Goal: Task Accomplishment & Management: Complete application form

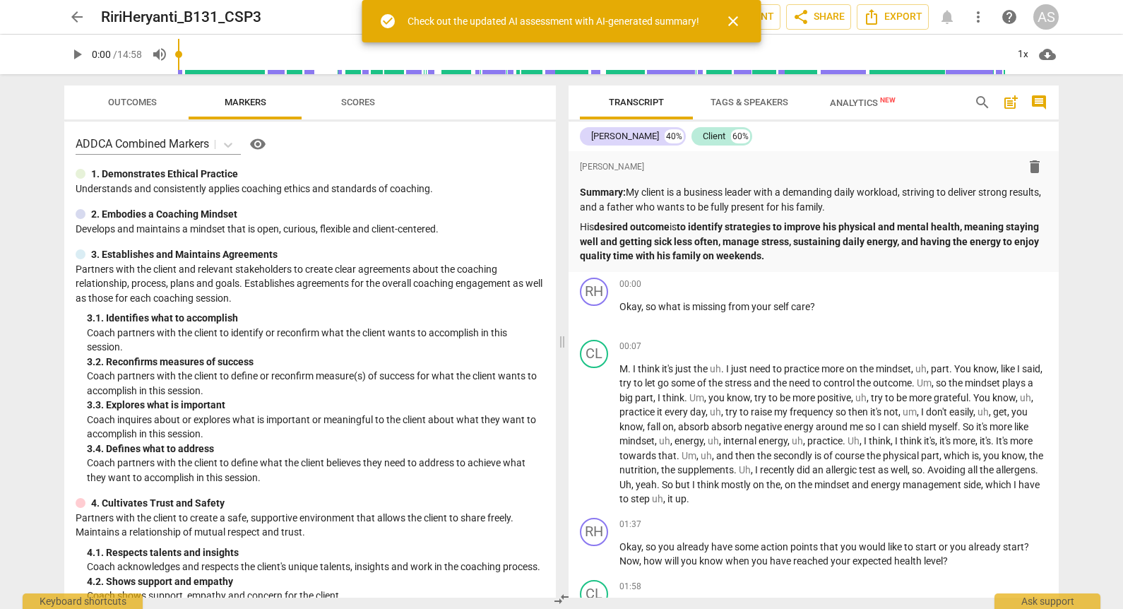
drag, startPoint x: 90, startPoint y: 21, endPoint x: 81, endPoint y: 19, distance: 9.4
click at [88, 21] on div "arrow_back RiriHeryanti_B131_CSP3 edit star Assessment auto_fix_high AI Assessm…" at bounding box center [561, 16] width 995 height 25
click at [76, 16] on span "arrow_back" at bounding box center [77, 16] width 17 height 17
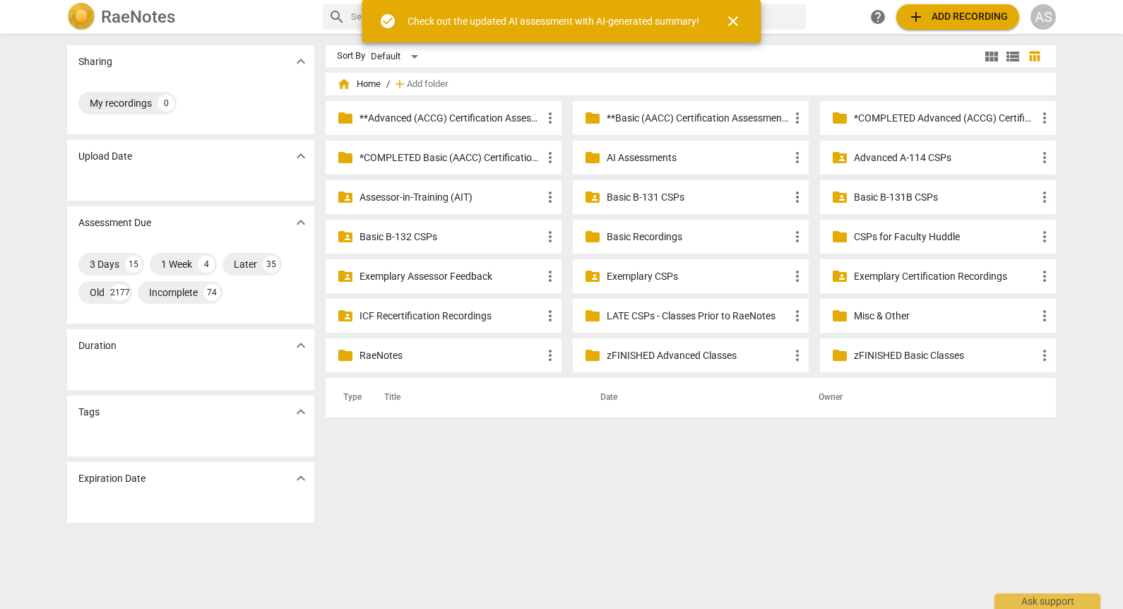
click at [637, 191] on p "Basic B-131 CSPs" at bounding box center [698, 197] width 182 height 15
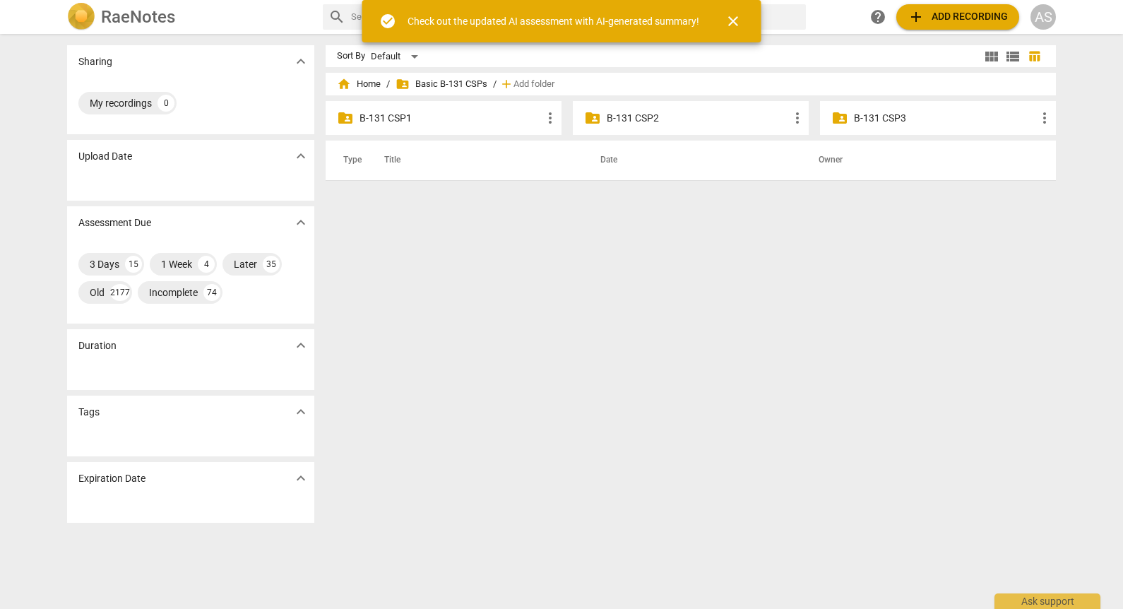
click at [907, 117] on p "B-131 CSP3" at bounding box center [945, 118] width 182 height 15
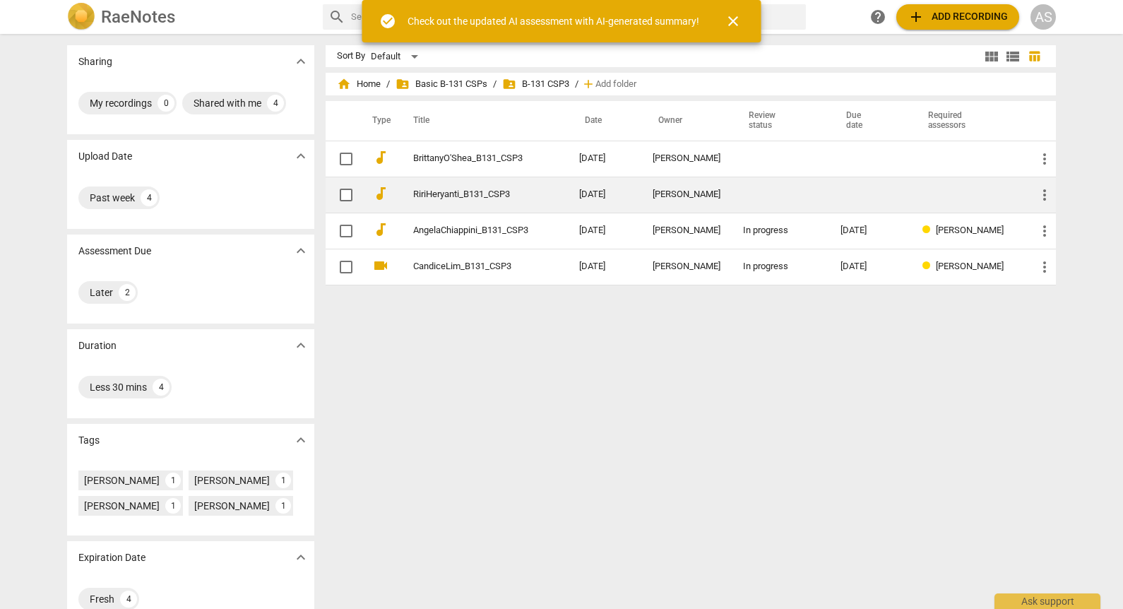
click at [522, 193] on link "RiriHeryanti_B131_CSP3" at bounding box center [470, 194] width 115 height 11
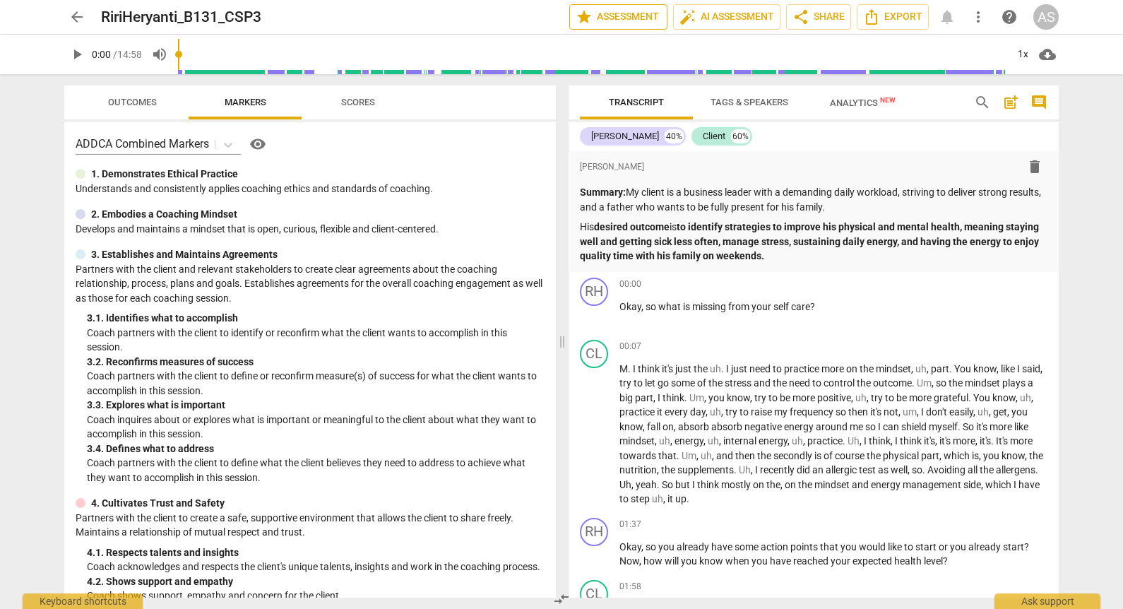
click at [615, 15] on span "star Assessment" at bounding box center [618, 16] width 85 height 17
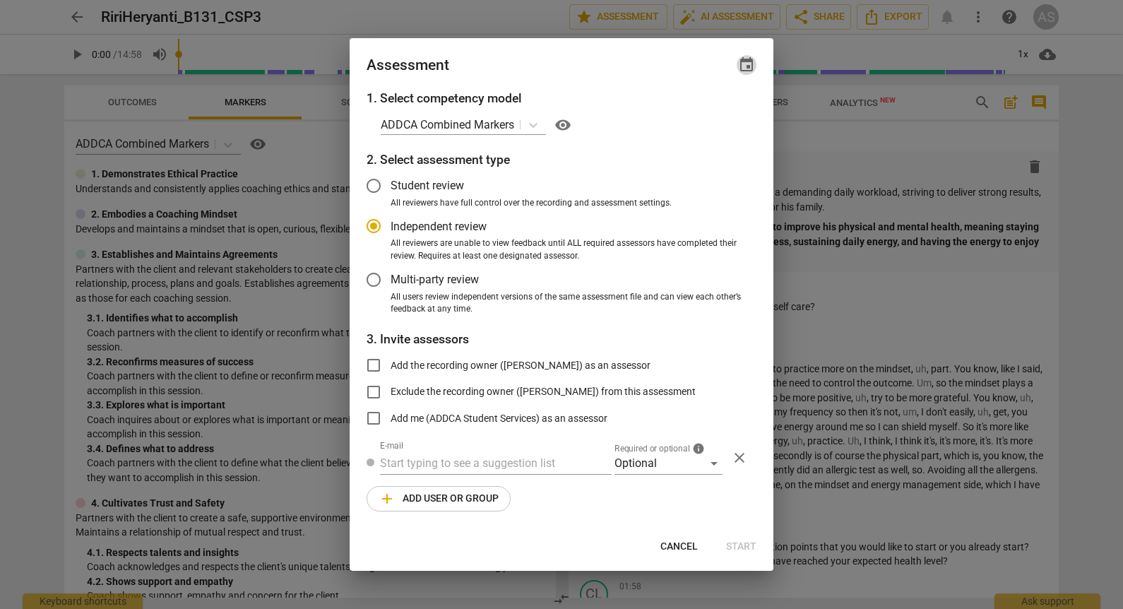
click at [748, 63] on span "event" at bounding box center [746, 65] width 17 height 17
radio input "false"
click at [703, 110] on input "date" at bounding box center [662, 113] width 99 height 20
type input "2025-09-11"
click at [571, 67] on div at bounding box center [561, 304] width 1123 height 609
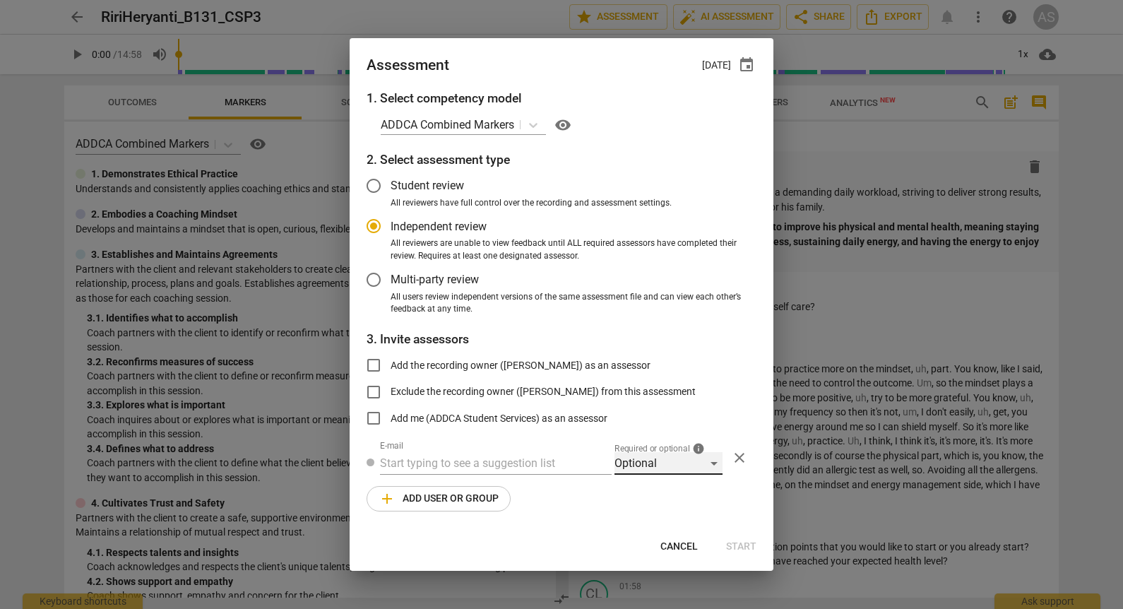
click at [671, 465] on div "Optional" at bounding box center [669, 463] width 108 height 23
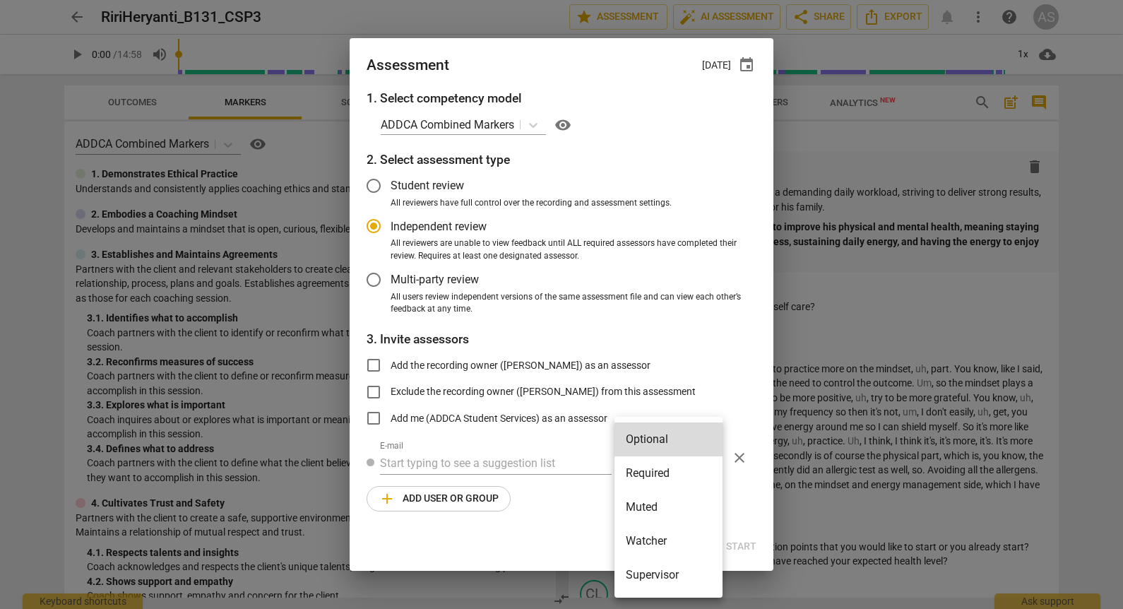
click at [673, 476] on li "Required" at bounding box center [669, 473] width 108 height 34
radio input "false"
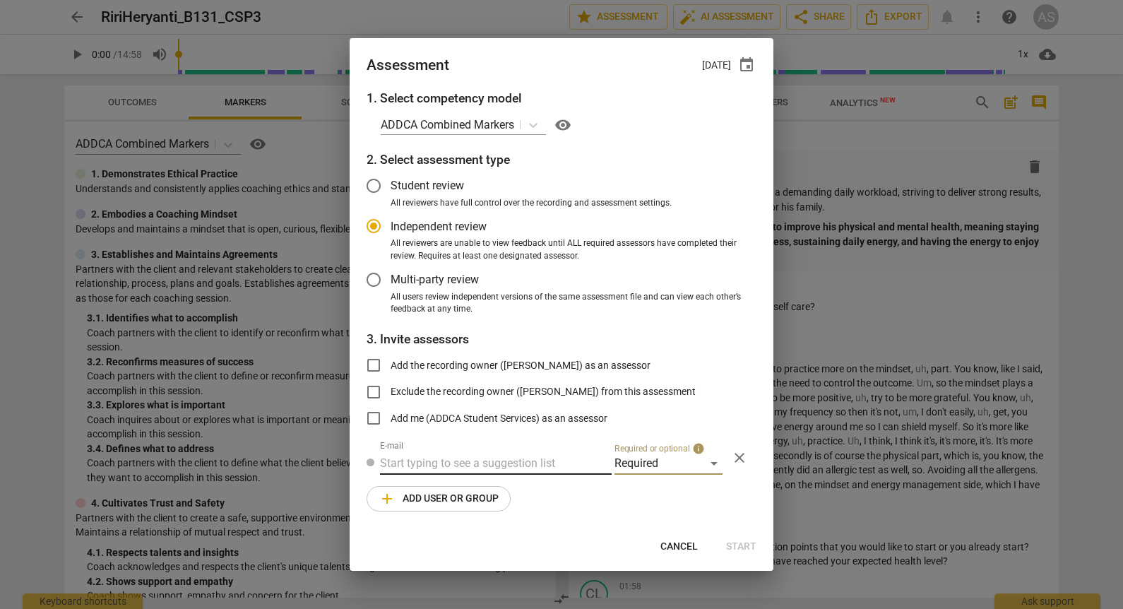
click at [525, 458] on input "text" at bounding box center [496, 463] width 232 height 23
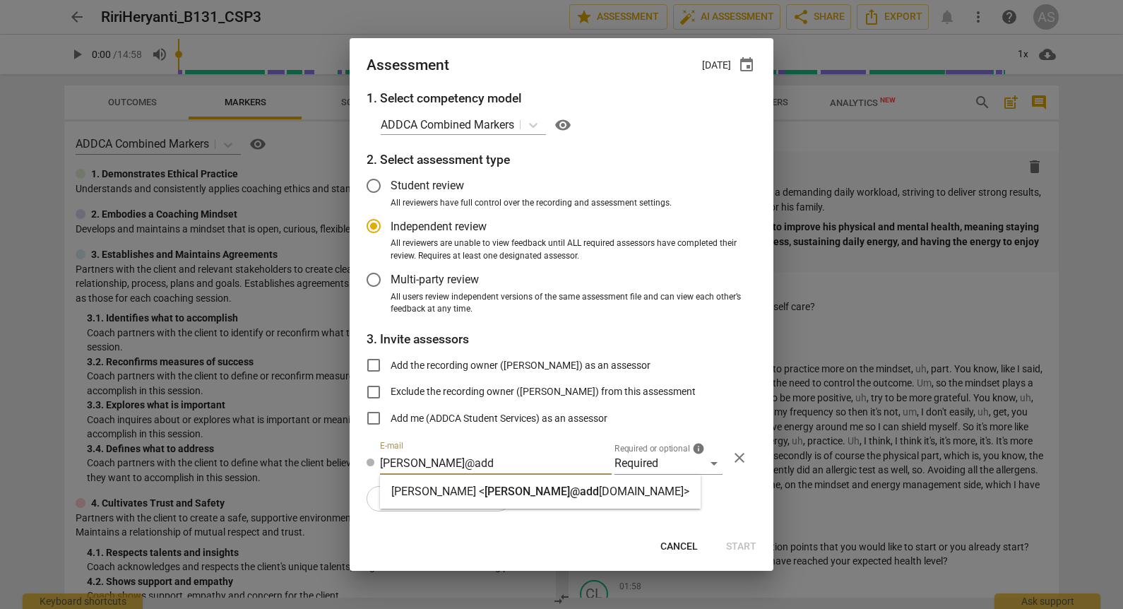
type input "marci@add"
click at [599, 491] on strong "ca.com>" at bounding box center [644, 491] width 90 height 13
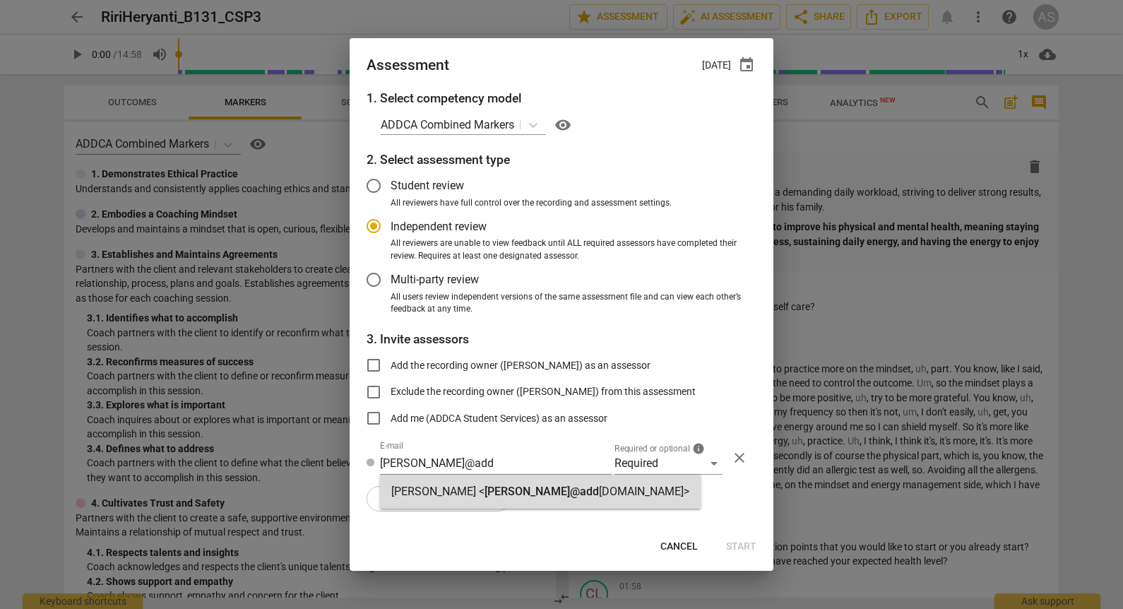
radio input "false"
type input "Marci Rubin <marci@addca.com>"
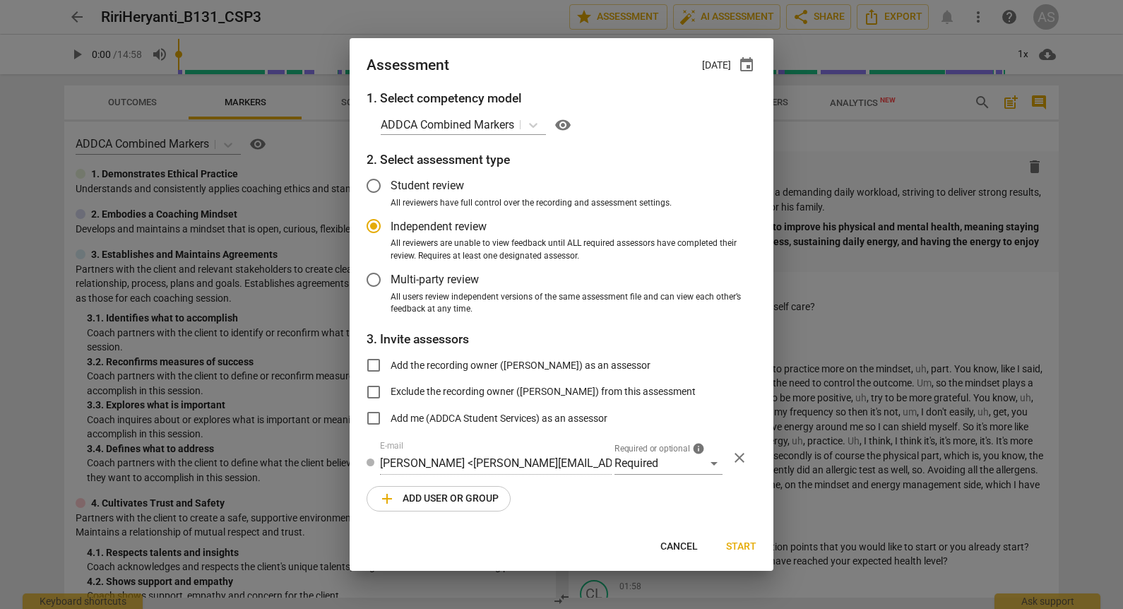
click at [452, 497] on span "add Add user or group" at bounding box center [439, 498] width 120 height 17
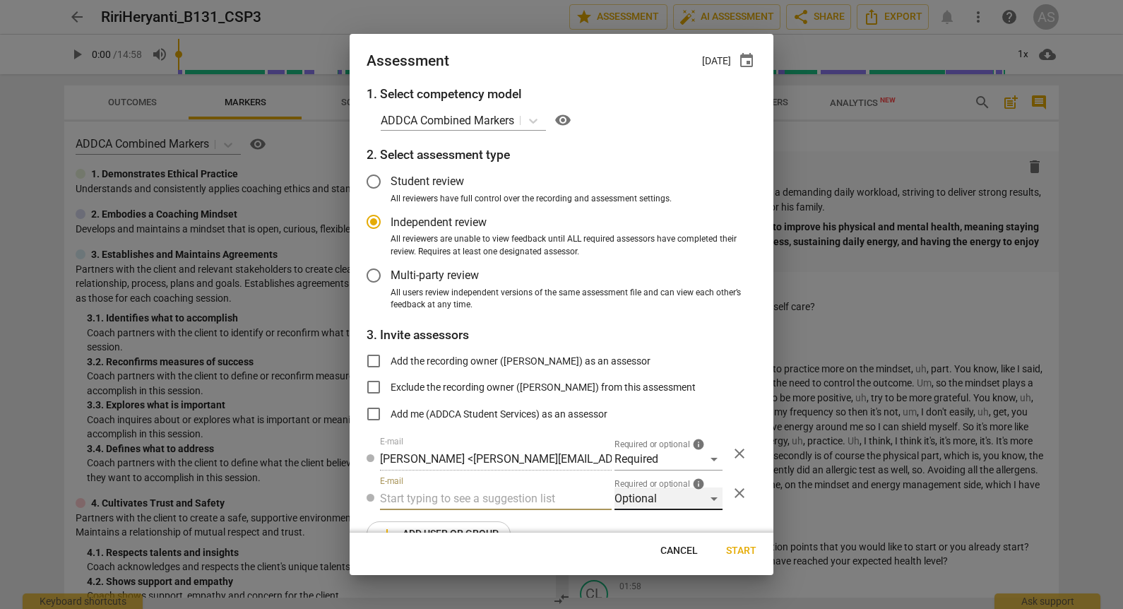
click at [639, 498] on div "Optional" at bounding box center [669, 499] width 108 height 23
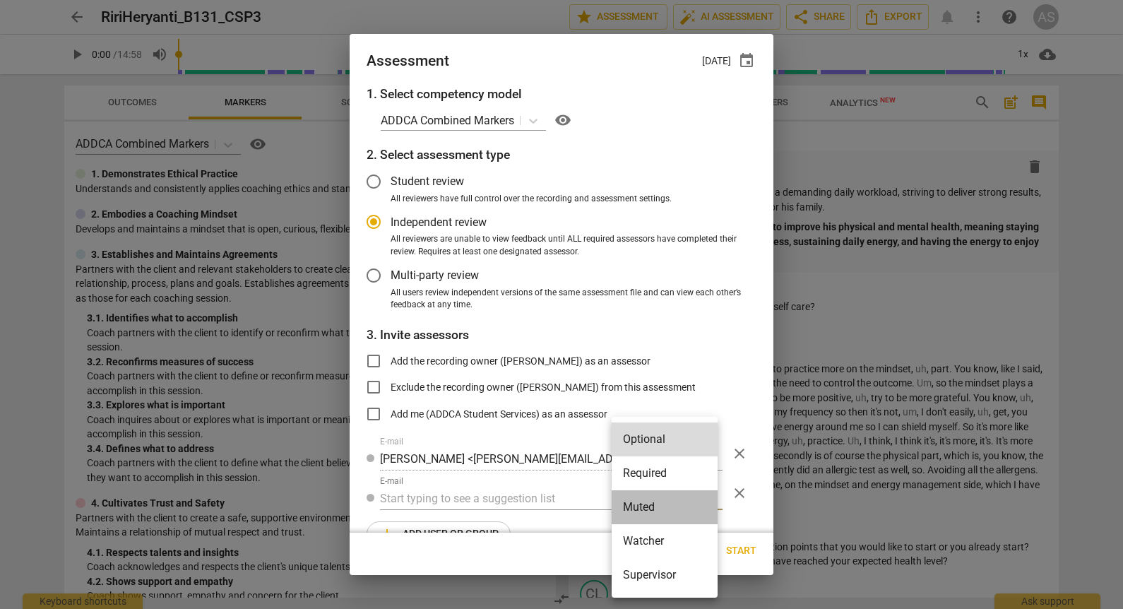
click at [648, 513] on li "Muted" at bounding box center [665, 507] width 106 height 34
radio input "false"
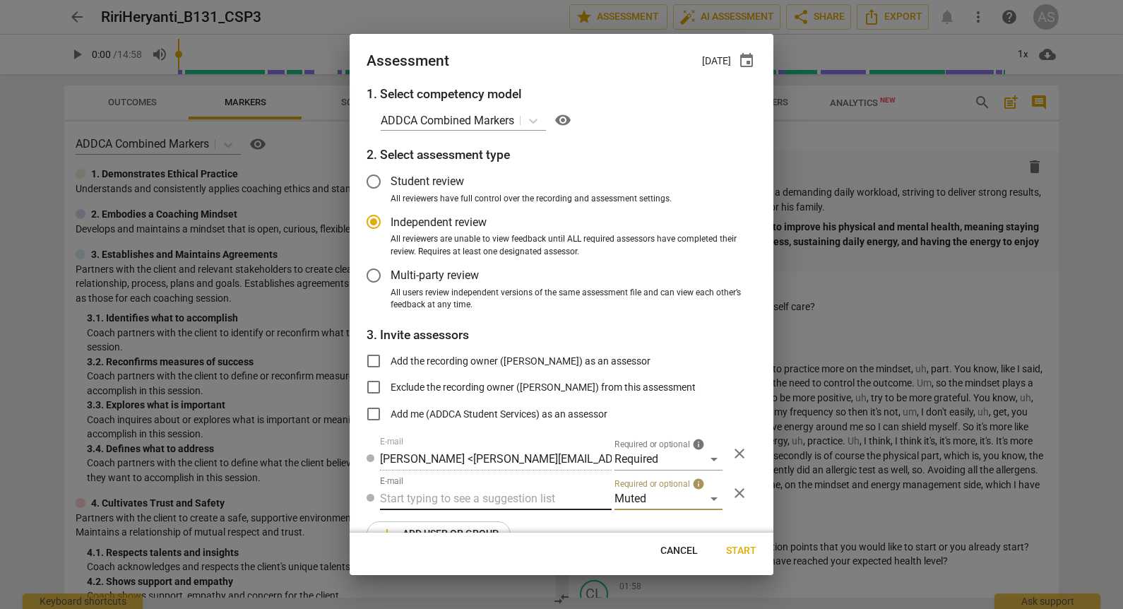
click at [524, 497] on input "text" at bounding box center [496, 499] width 232 height 23
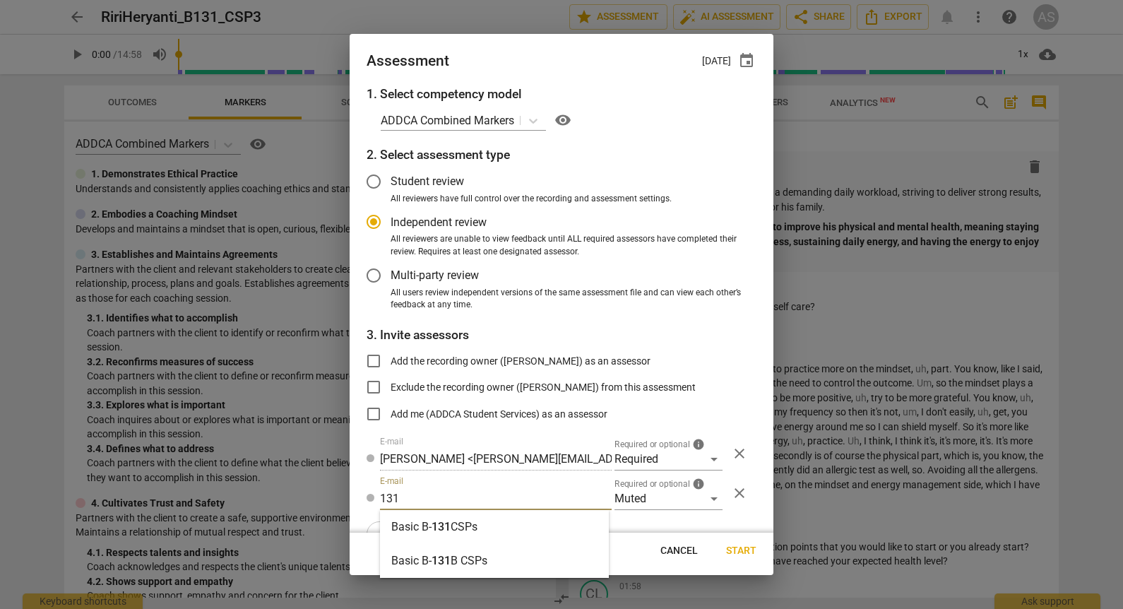
type input "131"
click at [503, 528] on div "Basic B- 131 CSPs" at bounding box center [494, 527] width 229 height 34
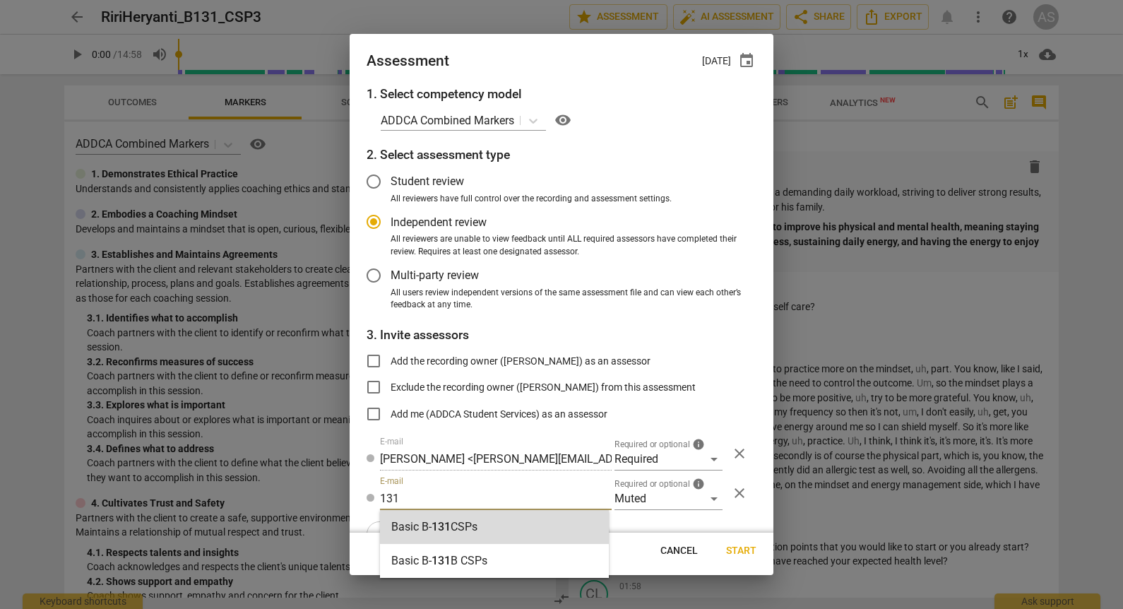
radio input "false"
type input "Basic B-131 CSPs"
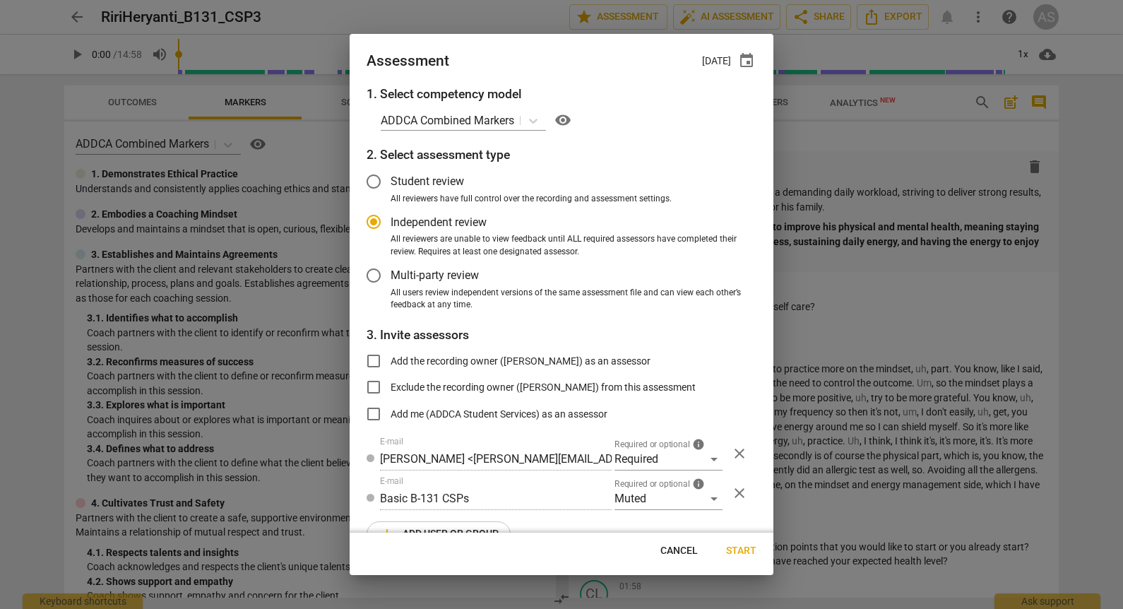
click at [742, 549] on span "Start" at bounding box center [741, 551] width 30 height 14
radio input "false"
type input "Sophie Mugnaini <sophiemugnaini92@gmail.com>"
type input "Maayan Bar-Yam <playsculptor@gmail.com>"
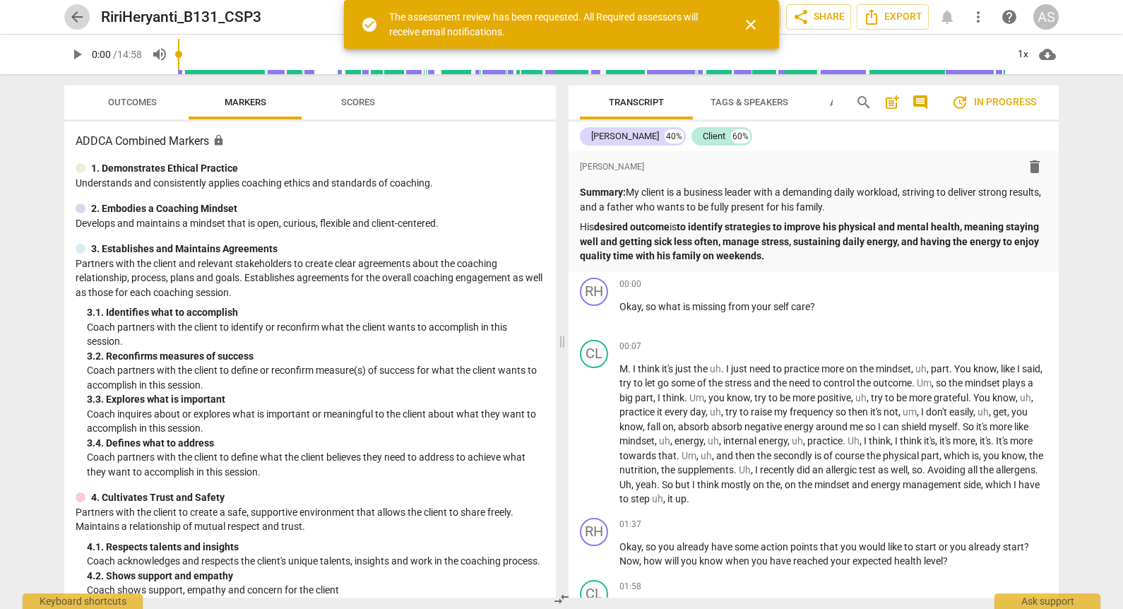
click at [76, 13] on span "arrow_back" at bounding box center [77, 16] width 17 height 17
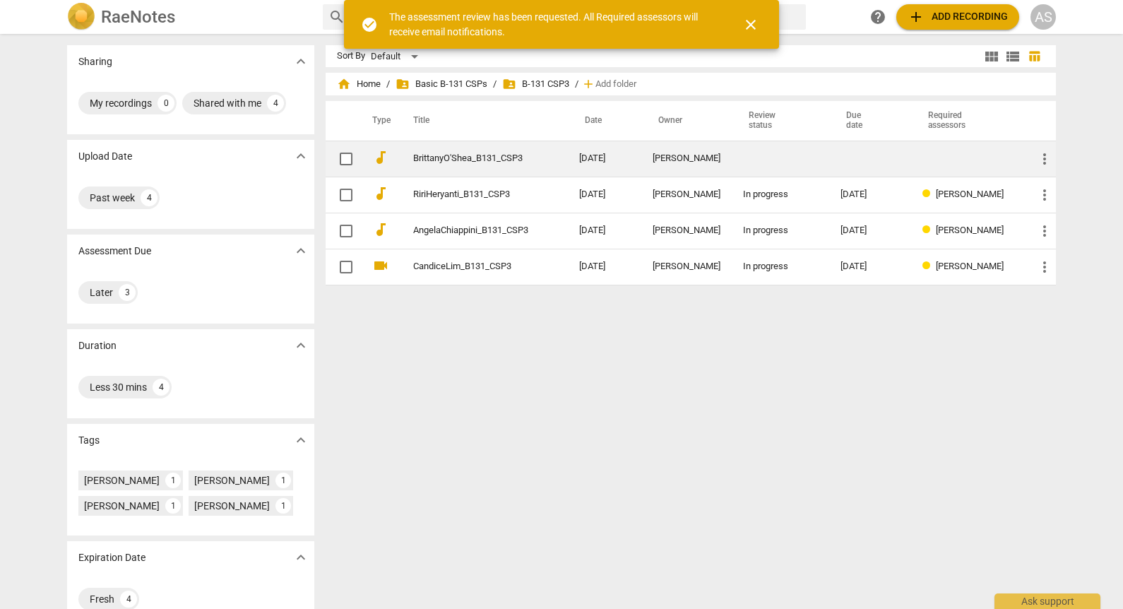
click at [609, 172] on td "2025-08-26" at bounding box center [604, 159] width 73 height 36
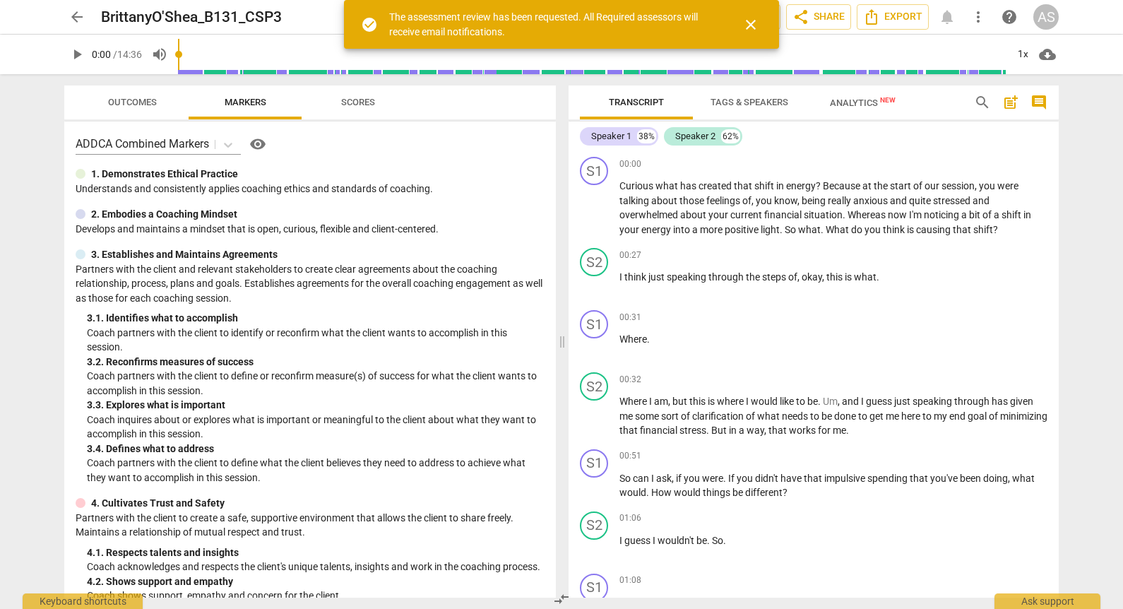
drag, startPoint x: 752, startPoint y: 22, endPoint x: 747, endPoint y: 28, distance: 7.5
click at [752, 22] on span "close" at bounding box center [751, 24] width 17 height 17
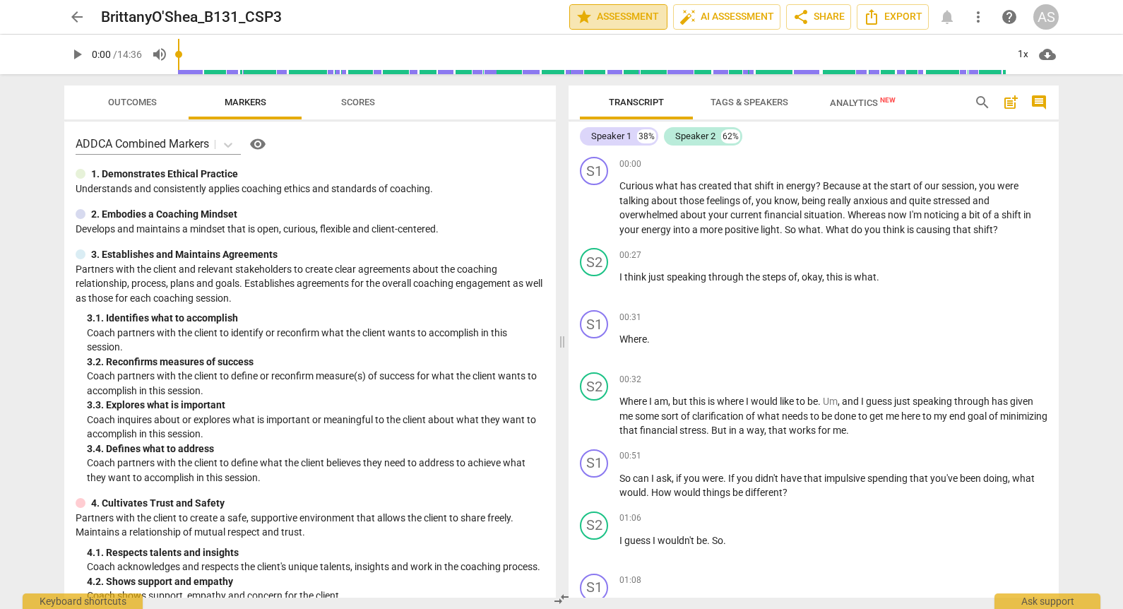
click at [610, 10] on span "star Assessment" at bounding box center [618, 16] width 85 height 17
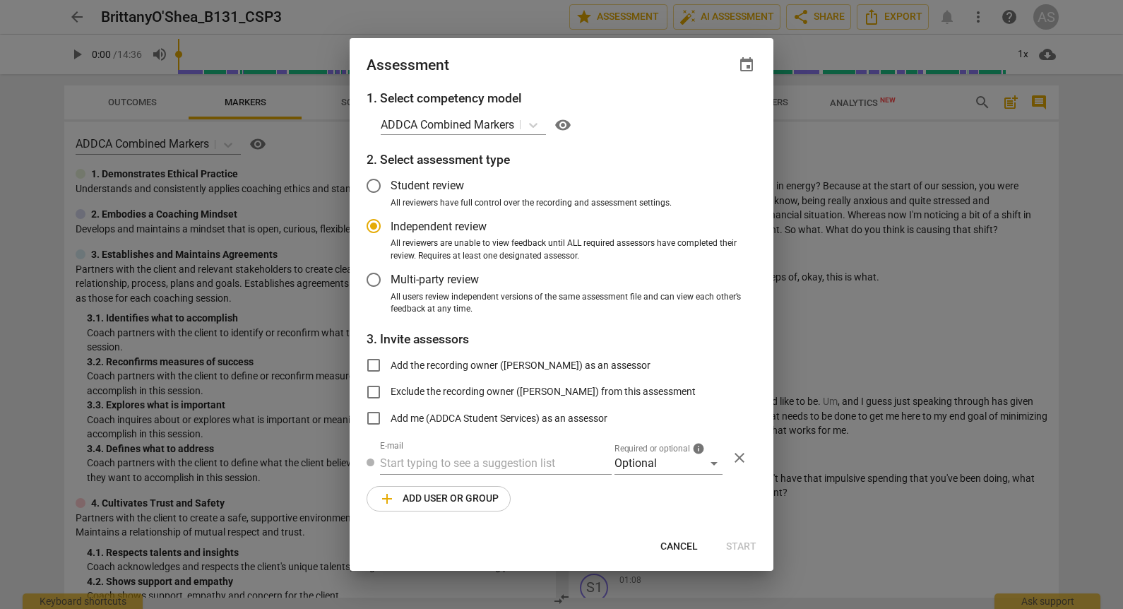
click at [744, 59] on span "event" at bounding box center [746, 65] width 17 height 17
radio input "false"
click at [699, 107] on input "date" at bounding box center [662, 113] width 99 height 20
type input "2025-09-11"
click at [616, 69] on div at bounding box center [561, 304] width 1123 height 609
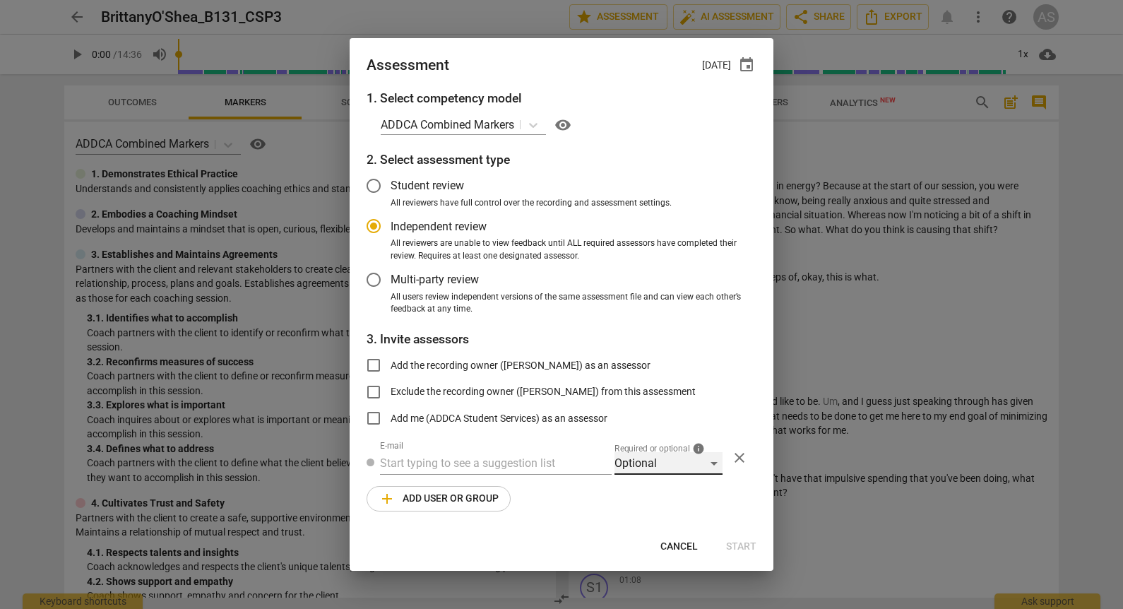
click at [639, 464] on div "Optional" at bounding box center [669, 463] width 108 height 23
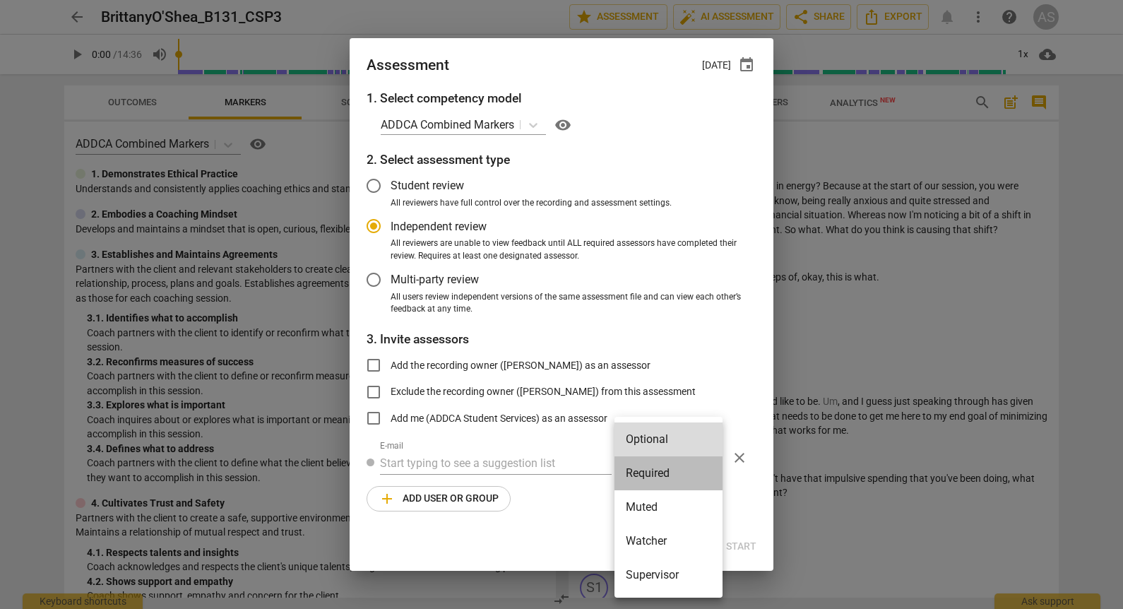
click at [657, 476] on li "Required" at bounding box center [669, 473] width 108 height 34
radio input "false"
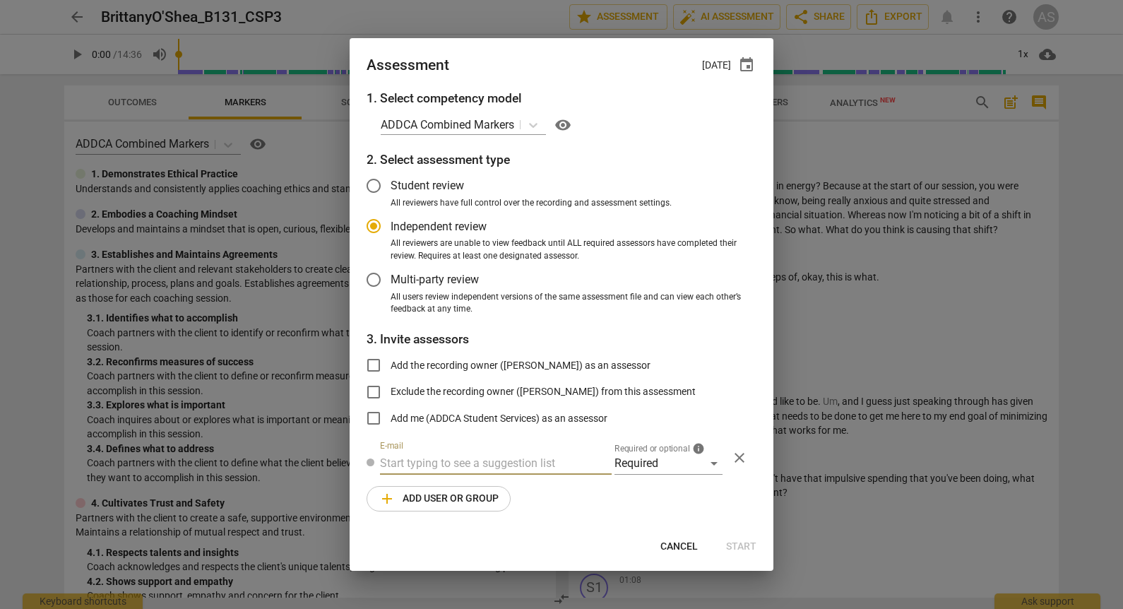
click at [558, 457] on input "text" at bounding box center [496, 463] width 232 height 23
type input "brett@add"
click at [532, 480] on div "Brett Weggelaar < brett@add ca.com>" at bounding box center [526, 492] width 292 height 34
radio input "false"
type input "Brett Weggelaar <brett@addca.com>"
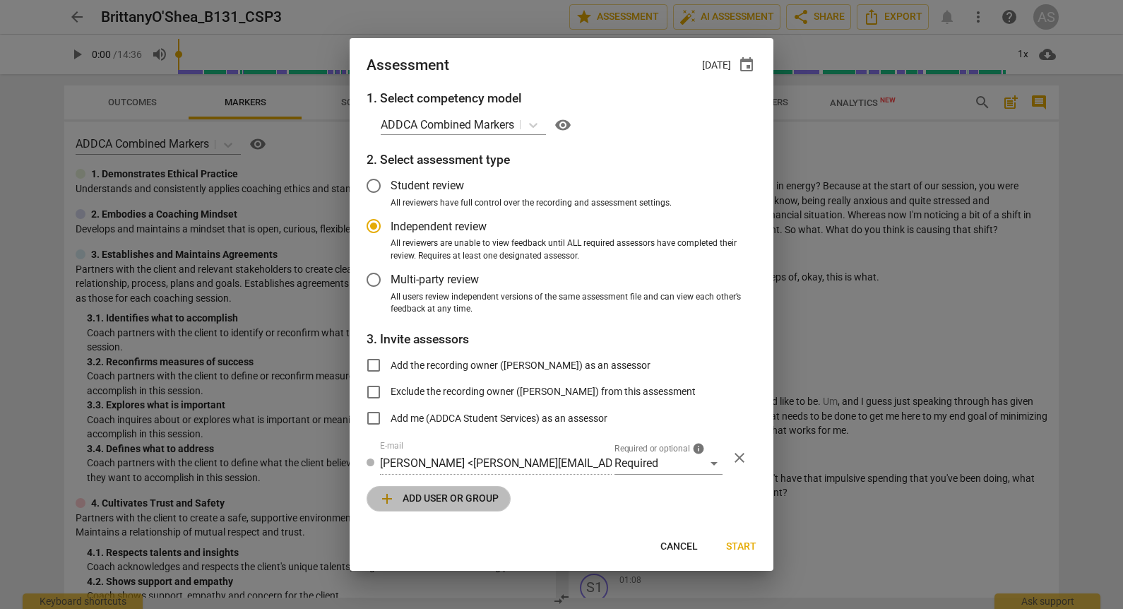
click at [465, 498] on span "add Add user or group" at bounding box center [439, 498] width 120 height 17
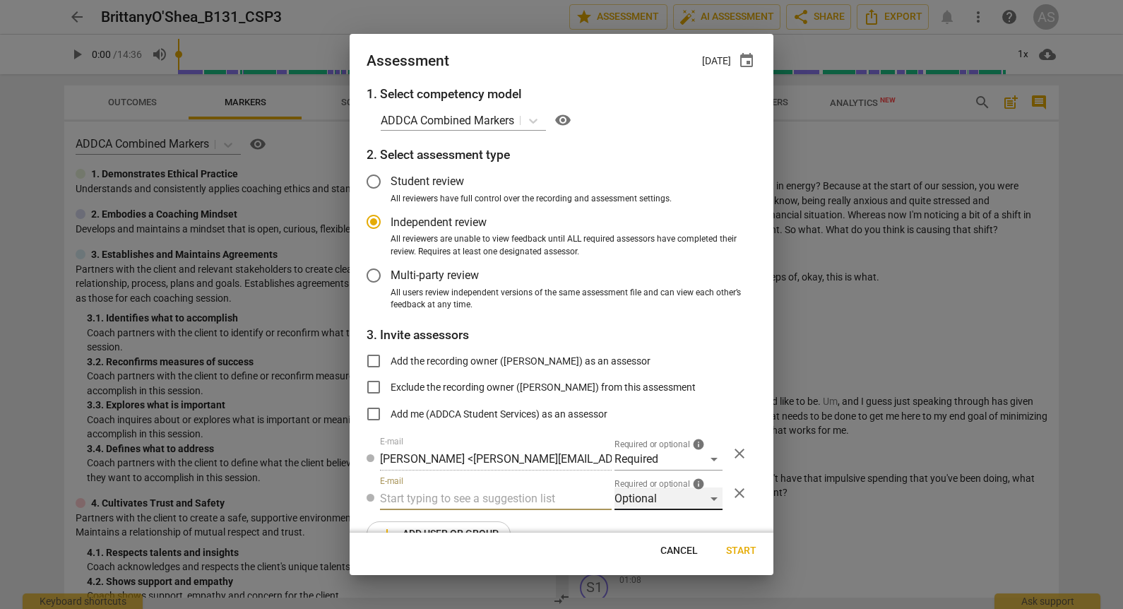
click at [640, 505] on div "Optional" at bounding box center [669, 499] width 108 height 23
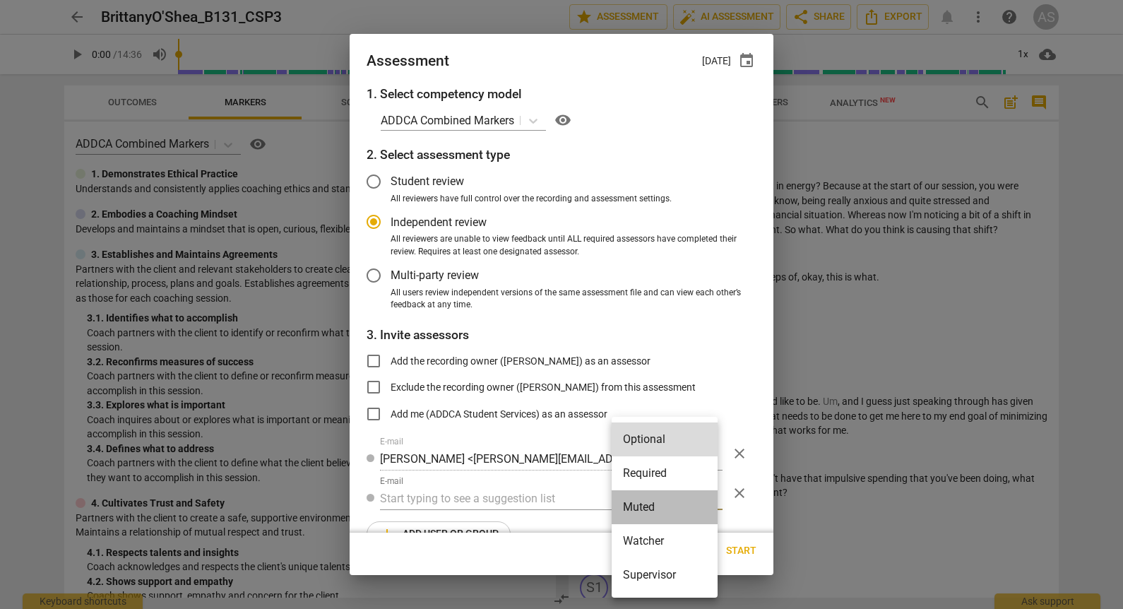
click at [644, 511] on li "Muted" at bounding box center [665, 507] width 106 height 34
radio input "false"
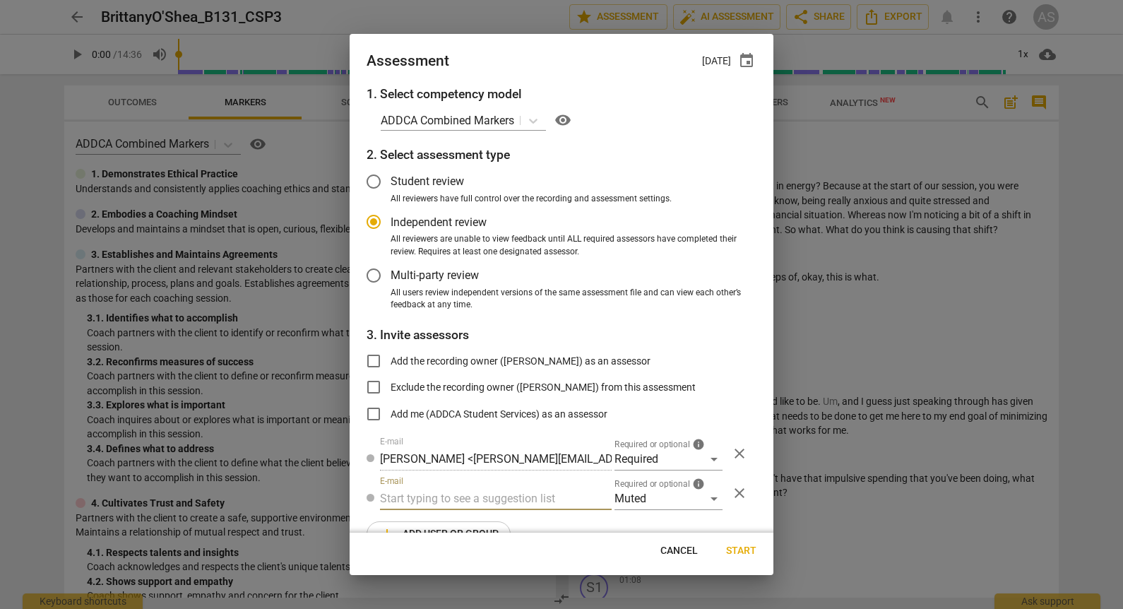
click at [505, 504] on input "text" at bounding box center [496, 499] width 232 height 23
type input "131"
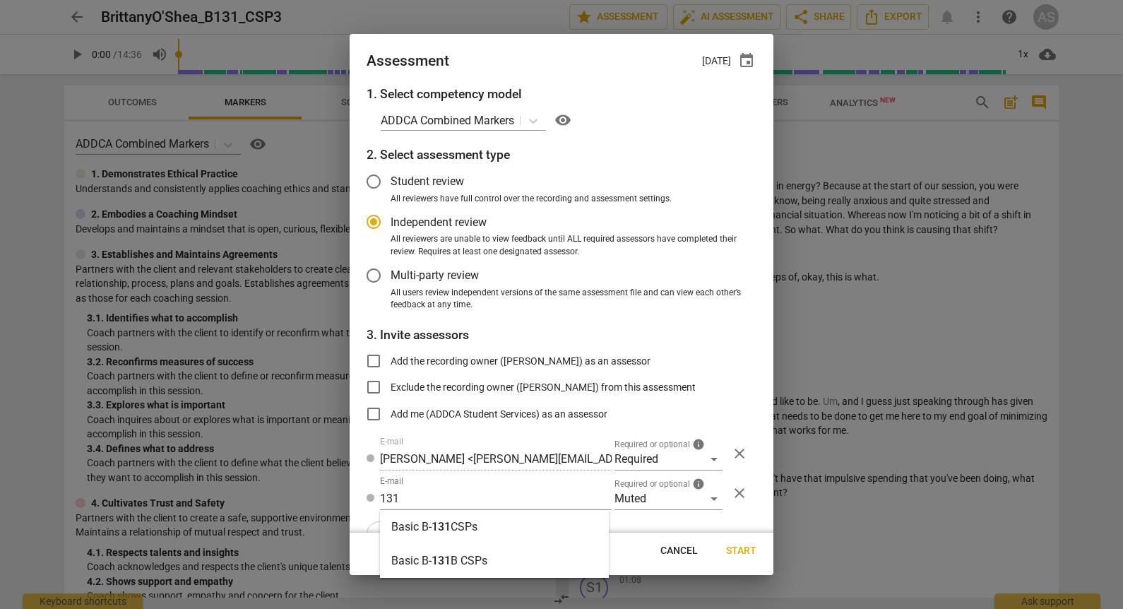
click at [504, 521] on div "Basic B- 131 CSPs" at bounding box center [494, 527] width 229 height 34
radio input "false"
type input "Basic B-131 CSPs"
click at [741, 549] on span "Start" at bounding box center [741, 551] width 30 height 14
radio input "false"
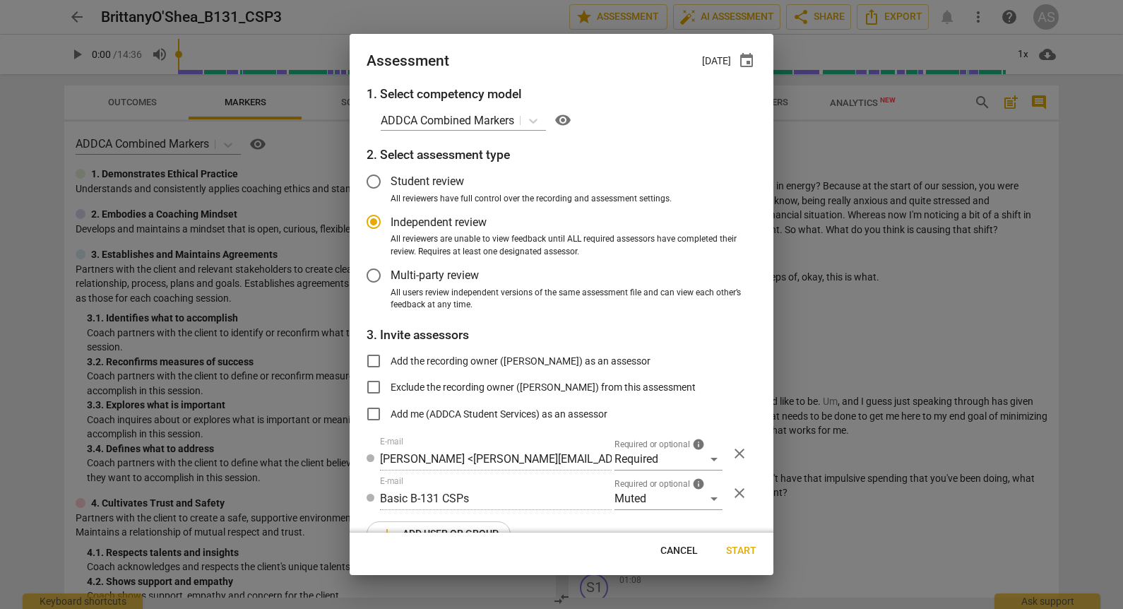
type input "Sophie Mugnaini <sophiemugnaini92@gmail.com>"
type input "Maayan Bar-Yam <playsculptor@gmail.com>"
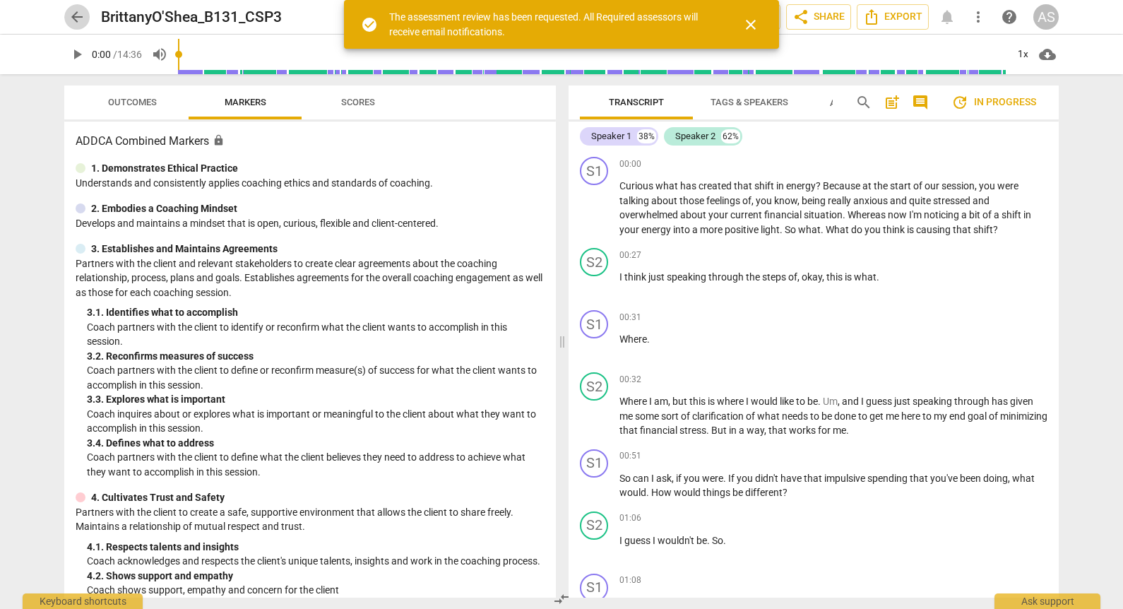
click at [79, 17] on span "arrow_back" at bounding box center [77, 16] width 17 height 17
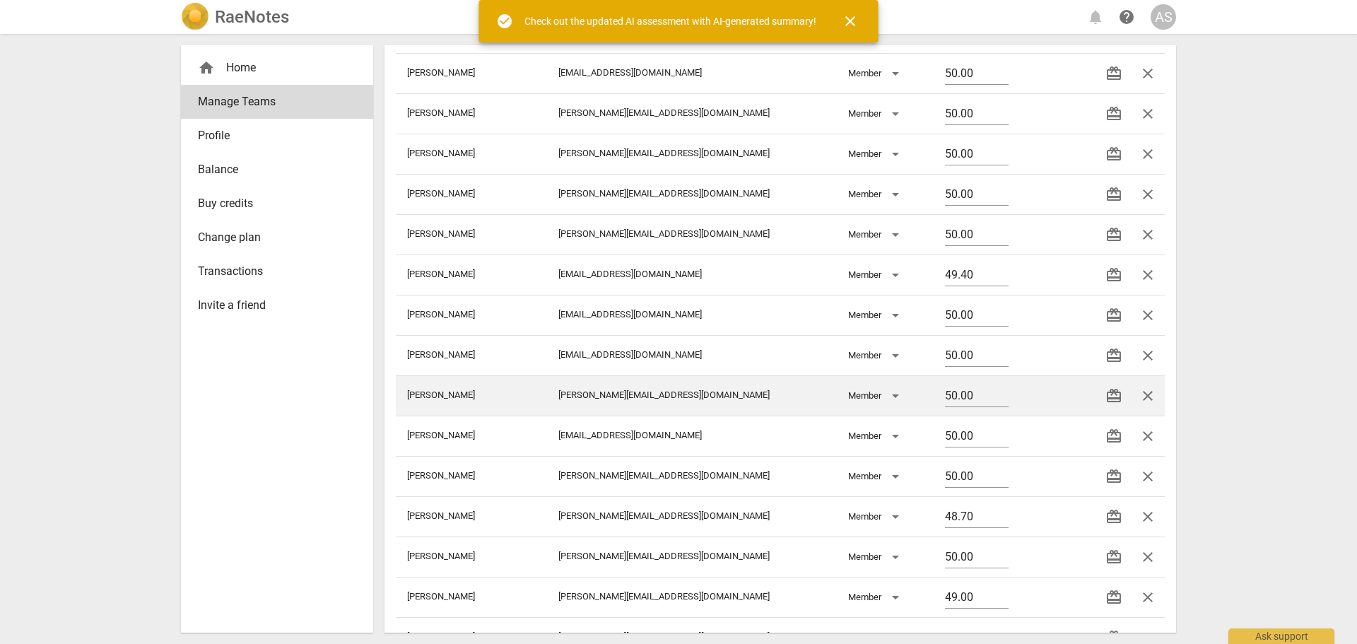
scroll to position [355, 0]
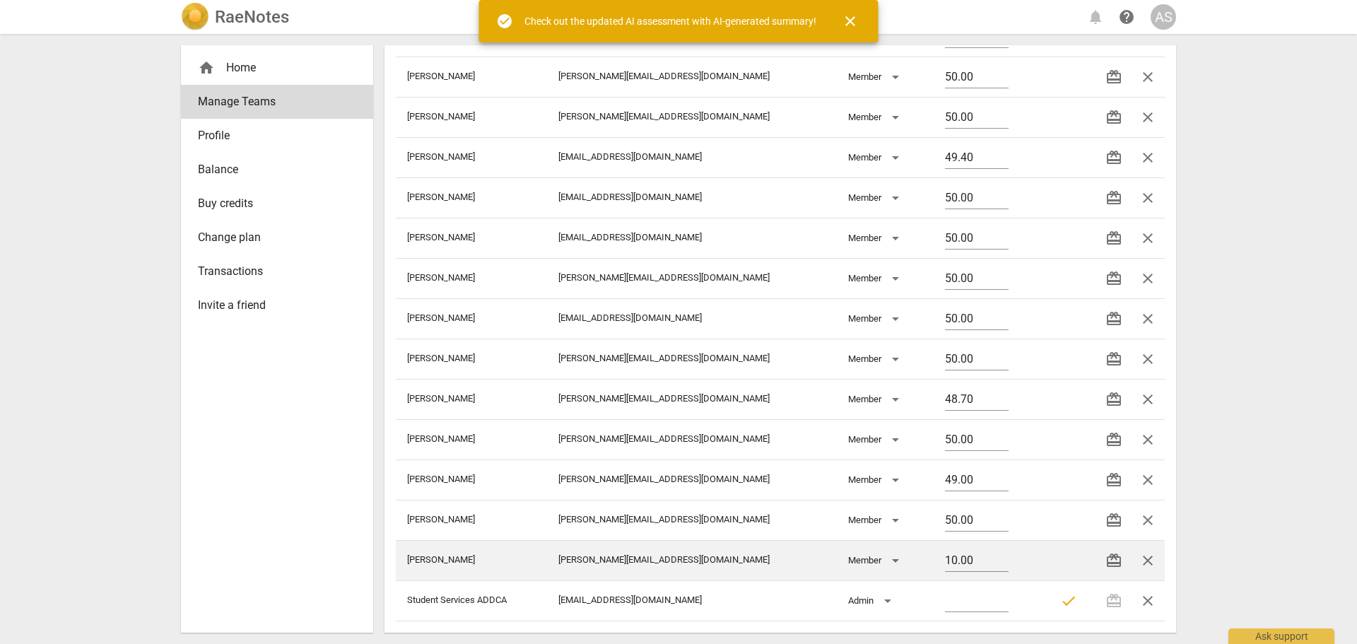
drag, startPoint x: 940, startPoint y: 559, endPoint x: 847, endPoint y: 553, distance: 93.5
click at [863, 551] on tr "Denney Kristen kristen@addca.com Member 10.00 redeem close" at bounding box center [780, 560] width 769 height 40
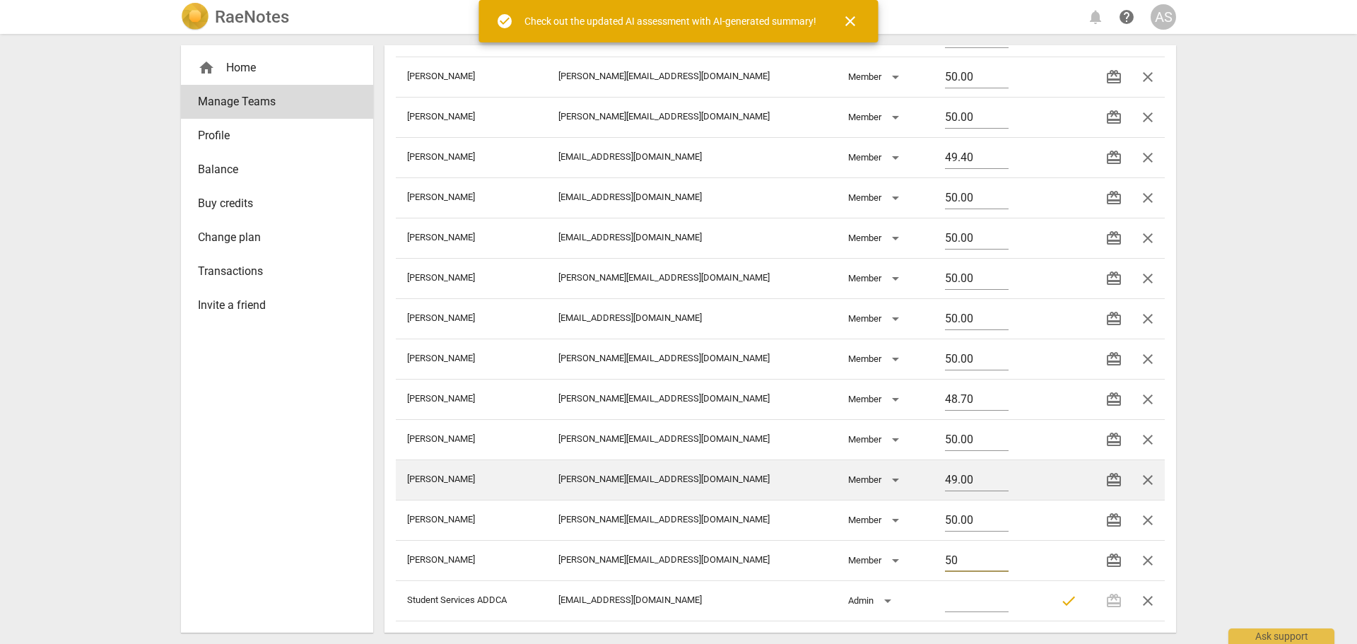
type input "50"
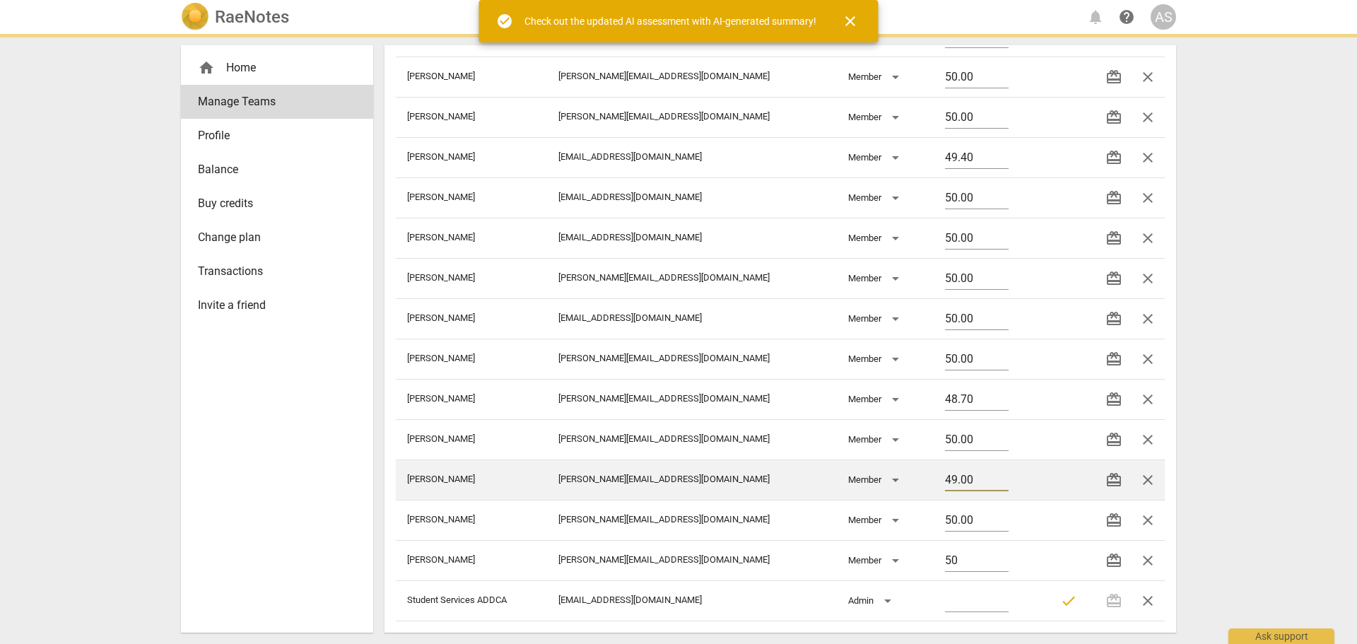
drag, startPoint x: 904, startPoint y: 494, endPoint x: 868, endPoint y: 495, distance: 36.0
click at [873, 495] on tr "McLean Diane diane@addca.com Member 49.00 redeem close" at bounding box center [780, 479] width 769 height 40
type input "50"
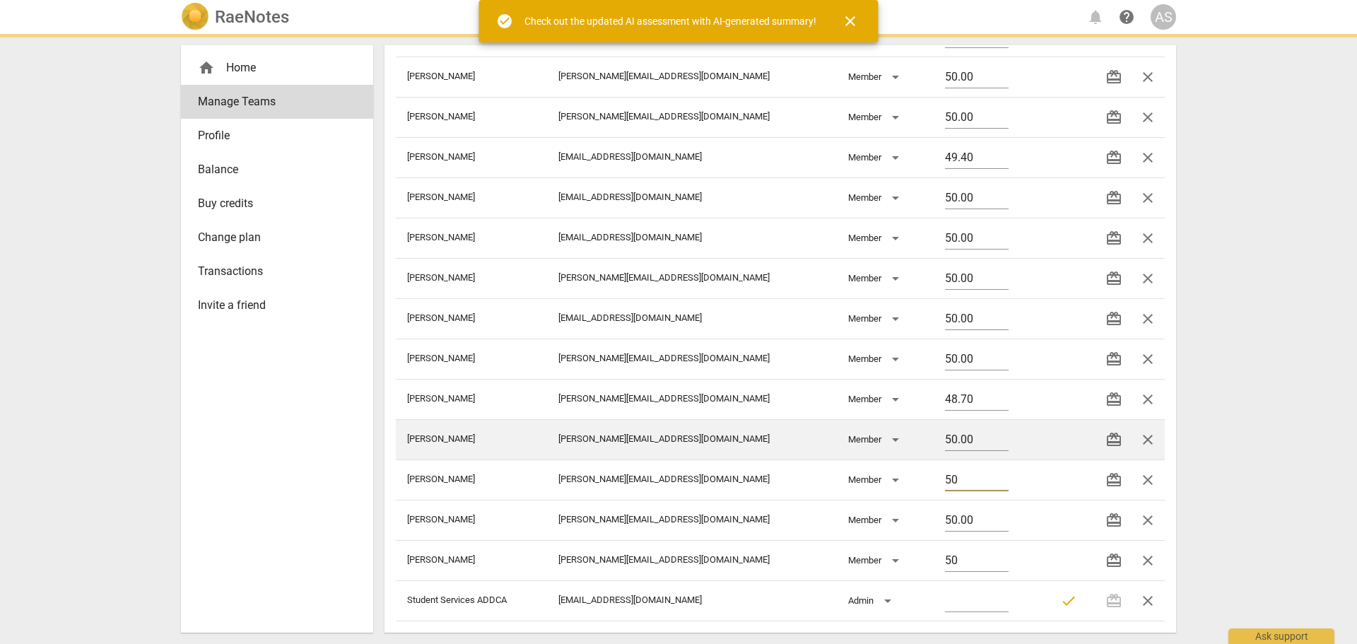
type input "50.00"
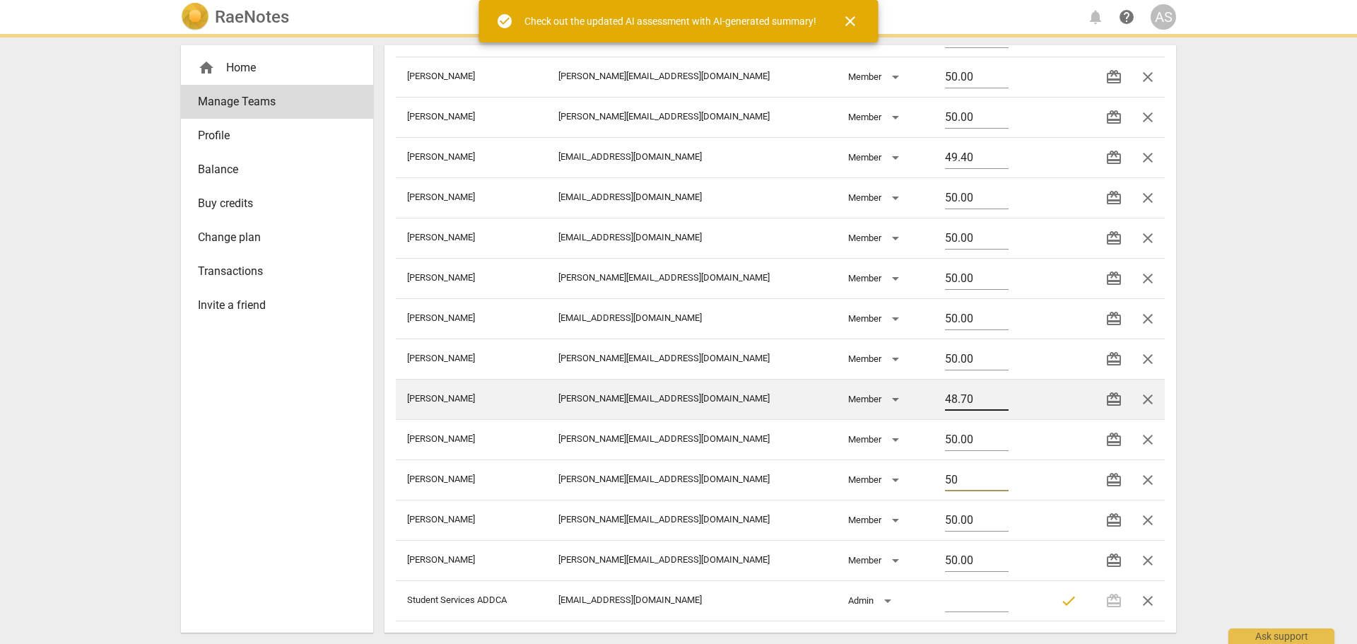
type input "50"
drag, startPoint x: 950, startPoint y: 399, endPoint x: 881, endPoint y: 401, distance: 68.6
click at [882, 401] on tr "Weggelaar Brett brett@addca.com Member 48.70 redeem close" at bounding box center [780, 399] width 769 height 40
type input "50"
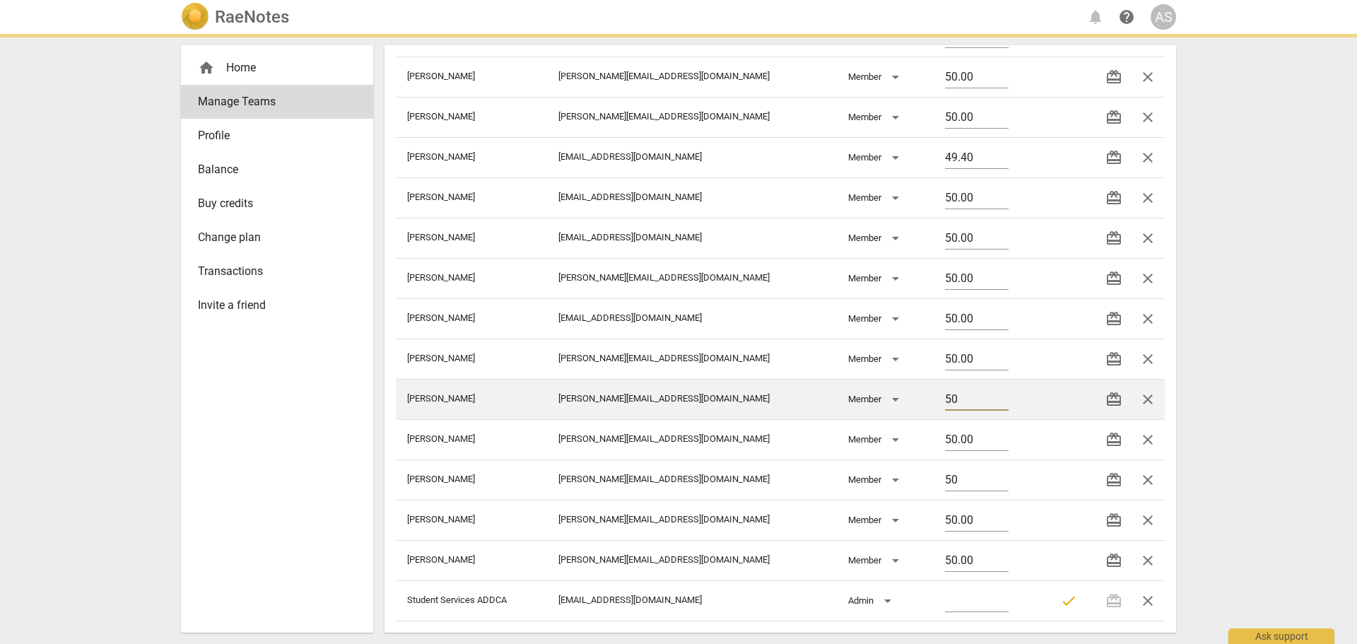
type input "50.00"
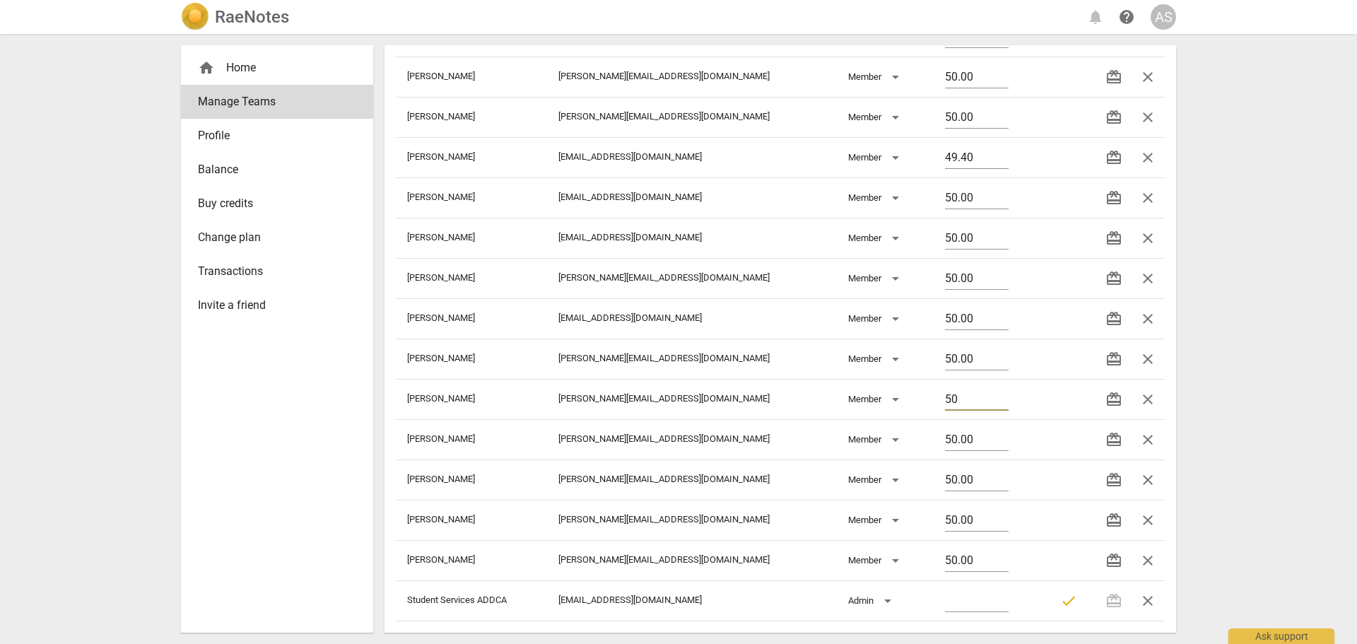
type input "50"
click at [1243, 313] on div "RaeNotes notifications help AS home Home Manage Teams Profile Balance Buy credi…" at bounding box center [678, 322] width 1357 height 644
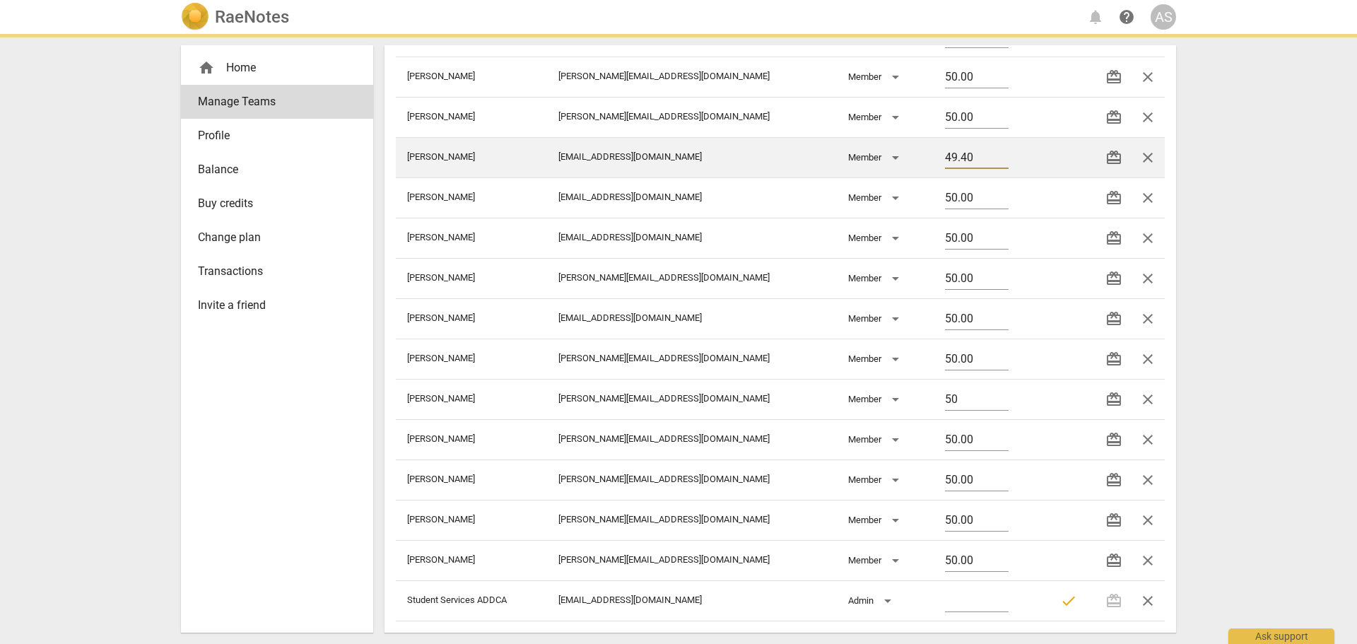
drag, startPoint x: 946, startPoint y: 158, endPoint x: 866, endPoint y: 161, distance: 79.9
click at [872, 161] on tr "Giwerc David dgiwerc@addca.com Member 49.40 redeem close" at bounding box center [780, 157] width 769 height 40
type input "50"
type input "50.00"
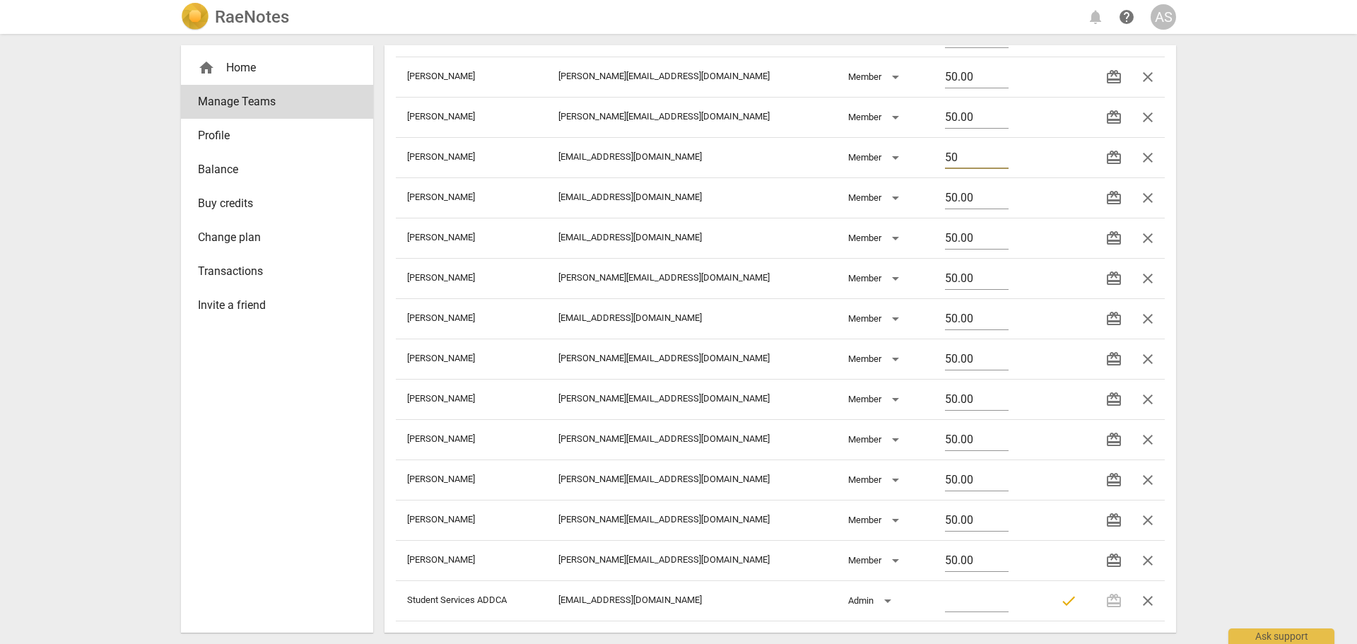
click at [1279, 151] on div "RaeNotes notifications help AS home Home Manage Teams Profile Balance Buy credi…" at bounding box center [678, 322] width 1357 height 644
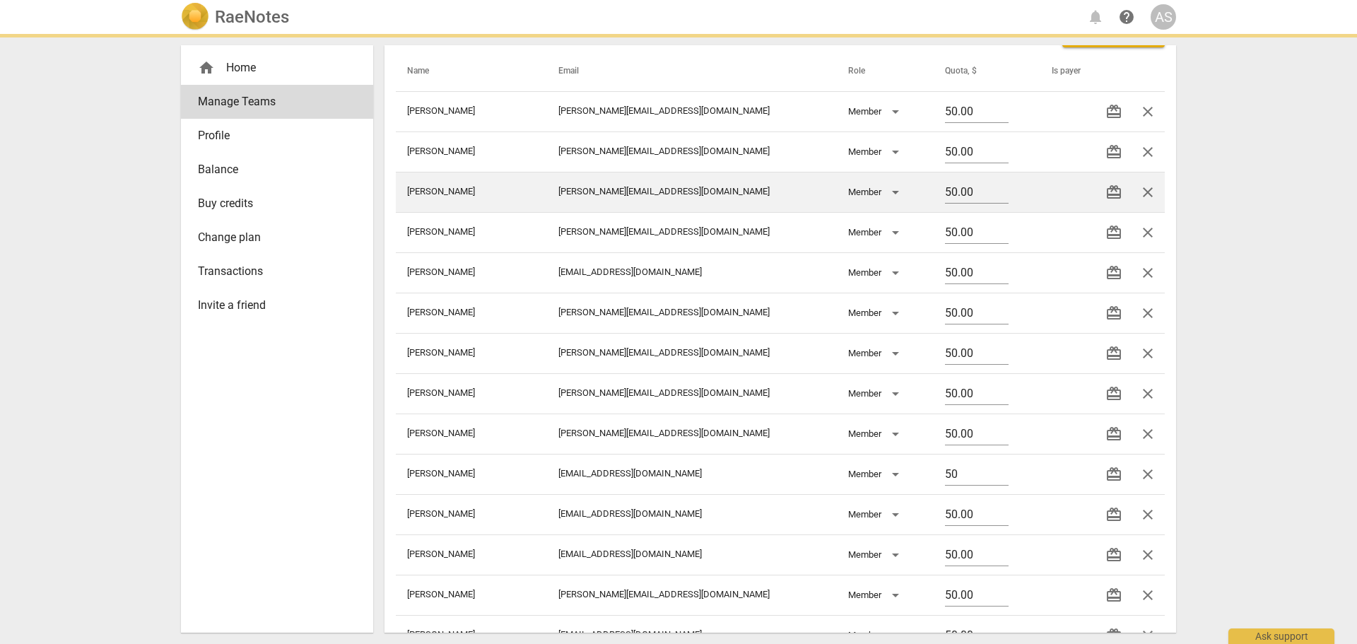
scroll to position [0, 0]
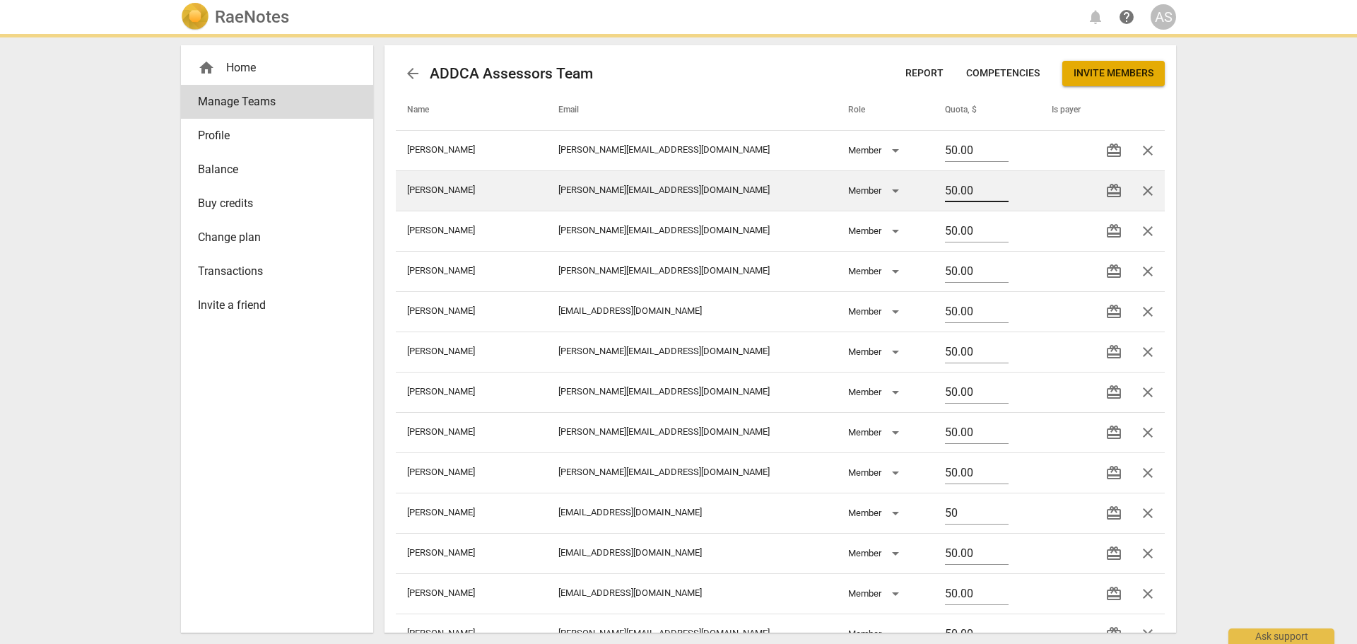
type input "50.00"
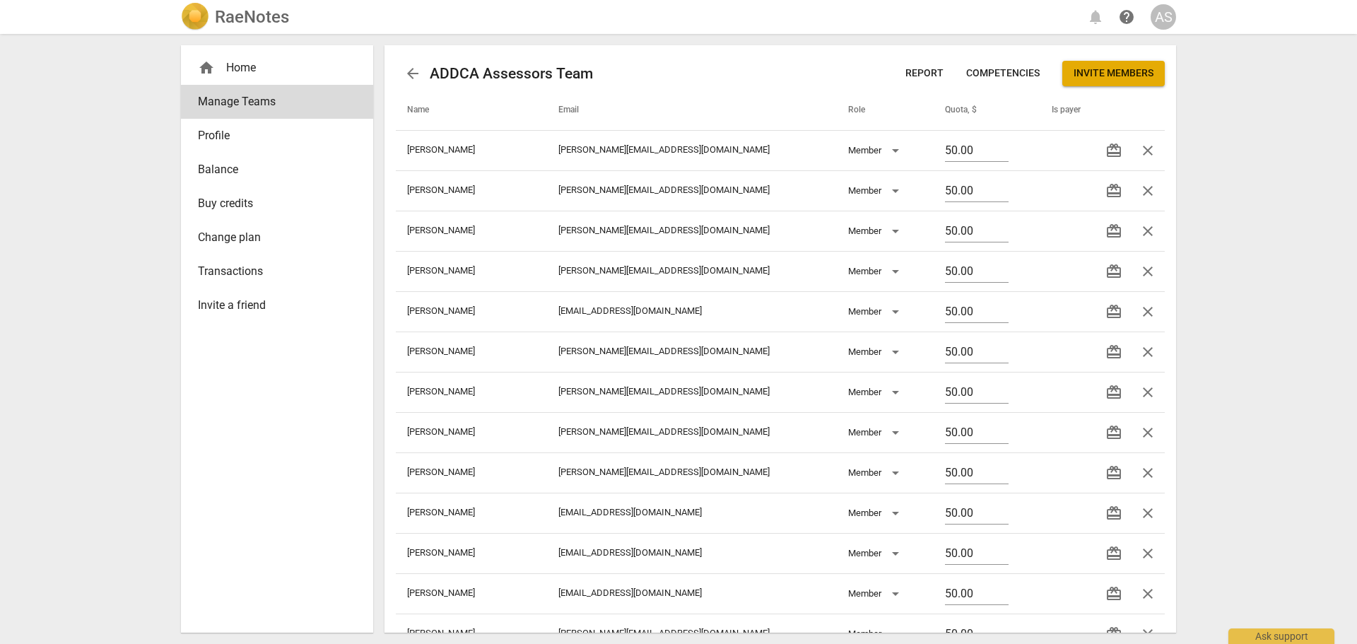
click at [408, 73] on span "arrow_back" at bounding box center [412, 73] width 17 height 17
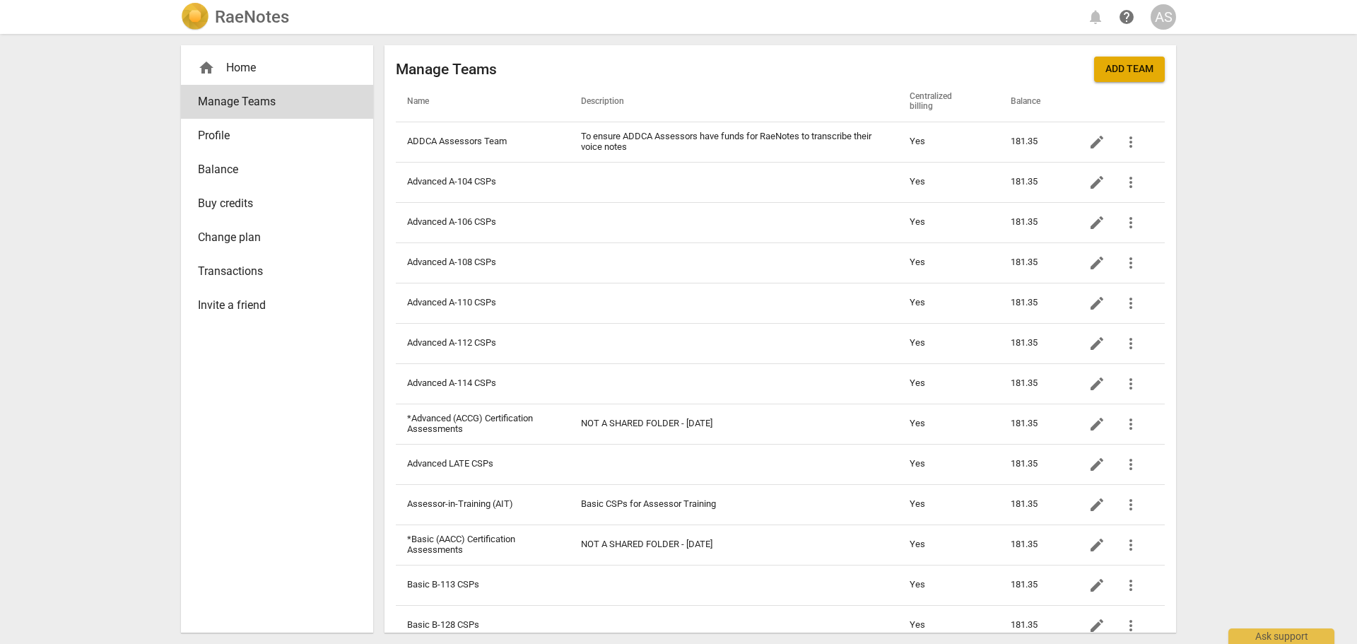
click at [267, 20] on h2 "RaeNotes" at bounding box center [252, 17] width 74 height 20
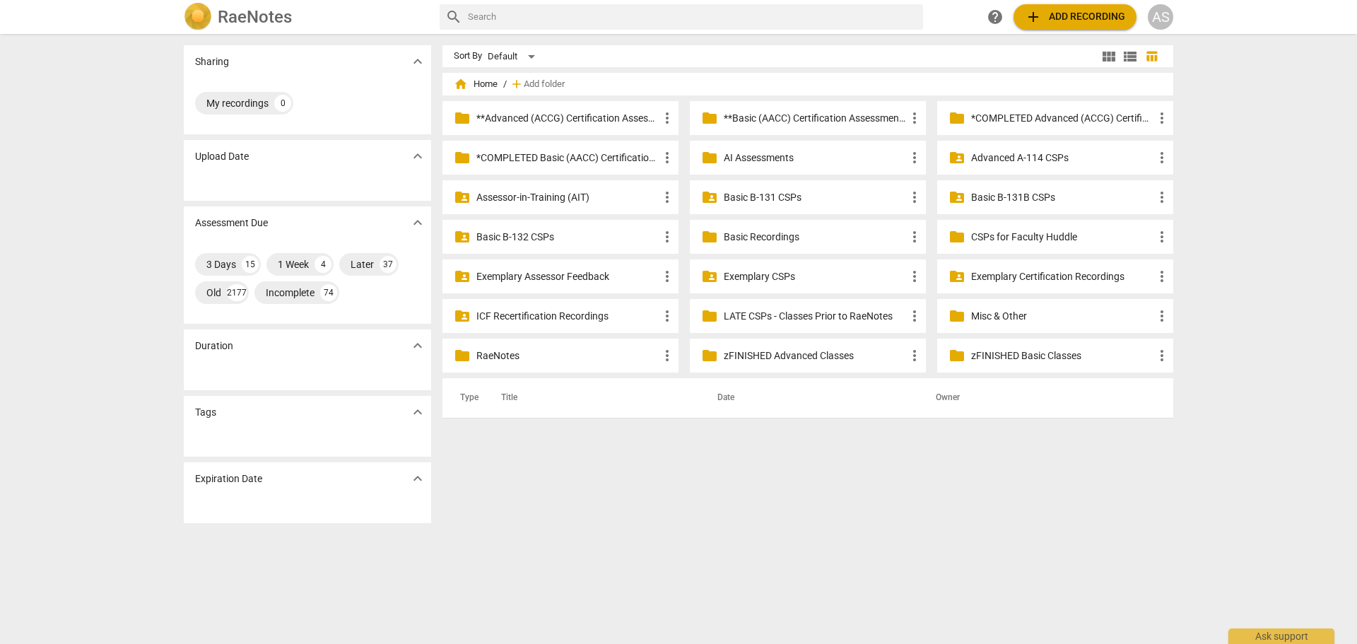
click at [548, 232] on p "Basic B-132 CSPs" at bounding box center [567, 237] width 182 height 15
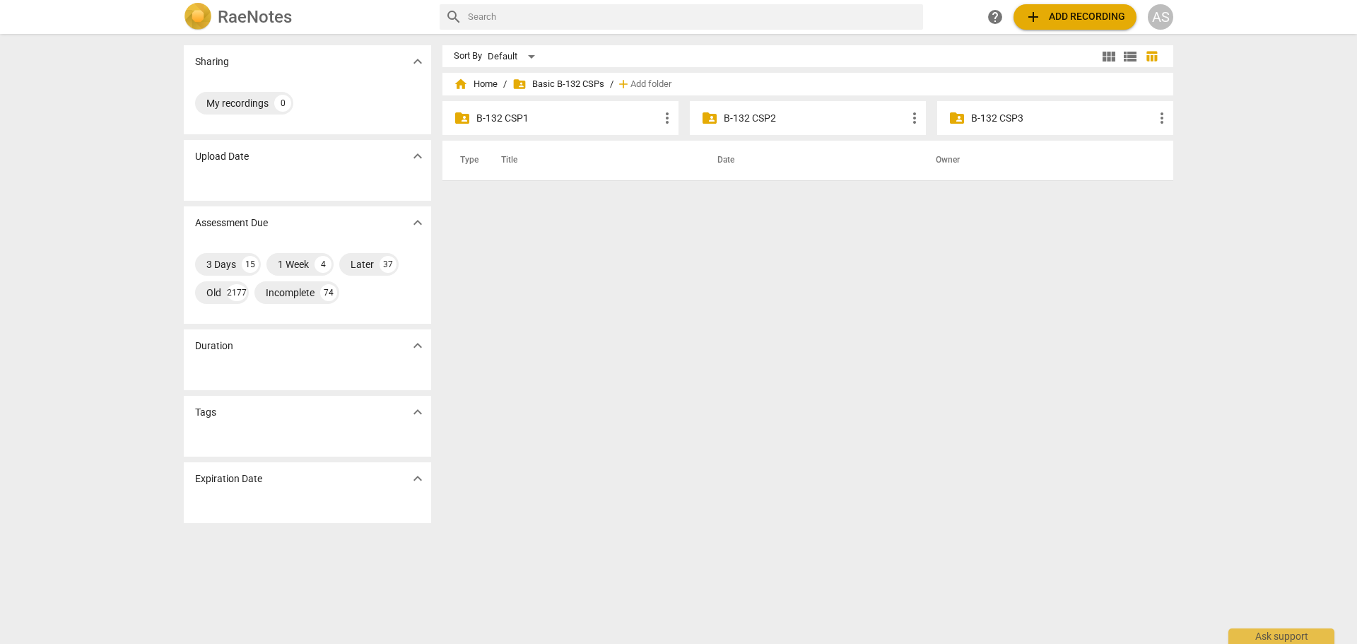
click at [542, 122] on p "B-132 CSP1" at bounding box center [567, 118] width 182 height 15
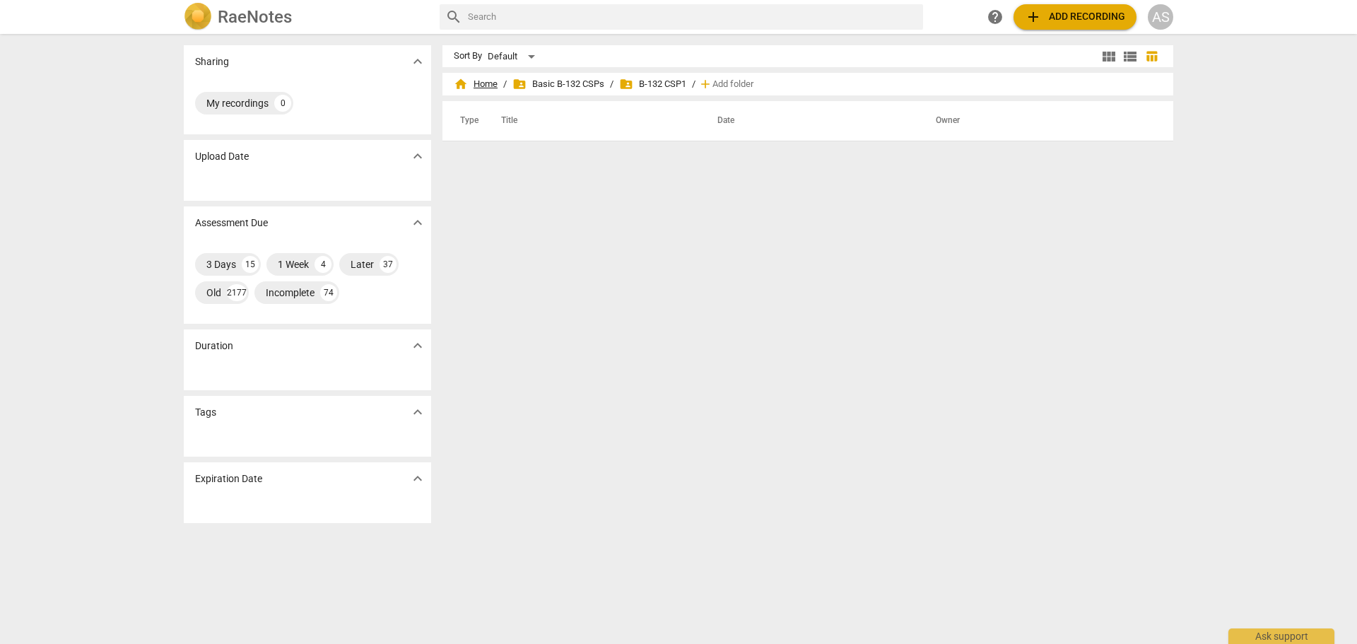
click at [488, 85] on span "home Home" at bounding box center [476, 84] width 44 height 14
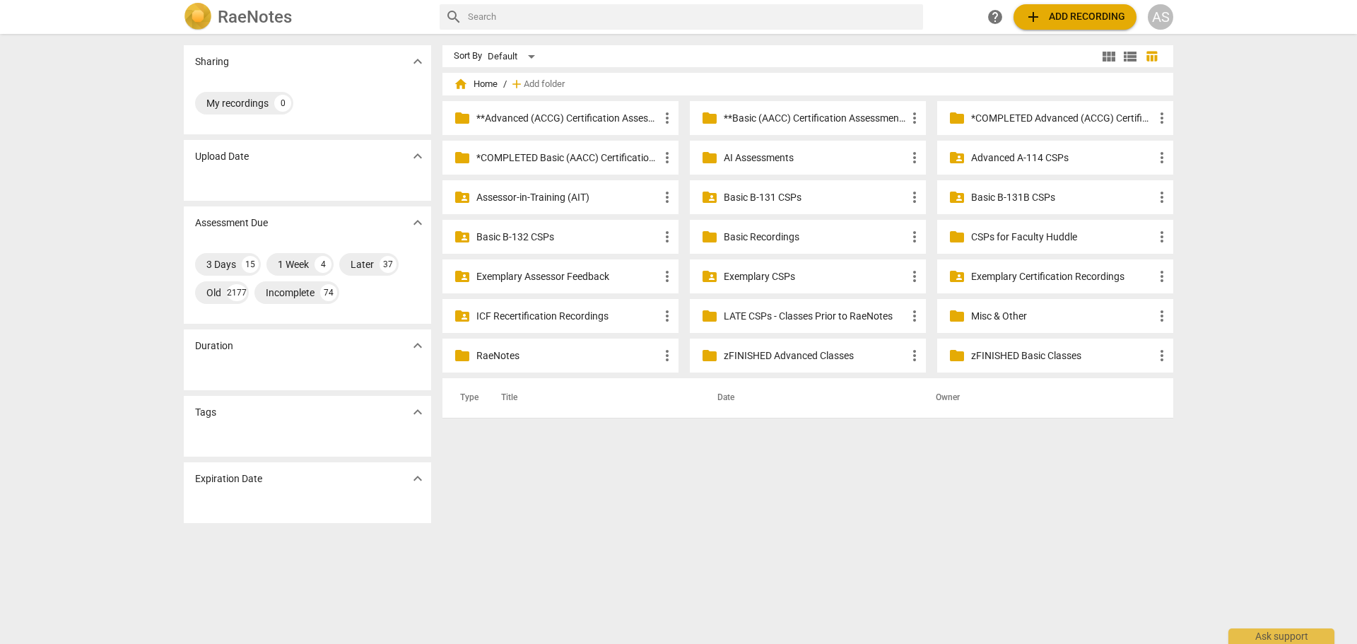
click at [1162, 15] on div "AS" at bounding box center [1159, 16] width 25 height 25
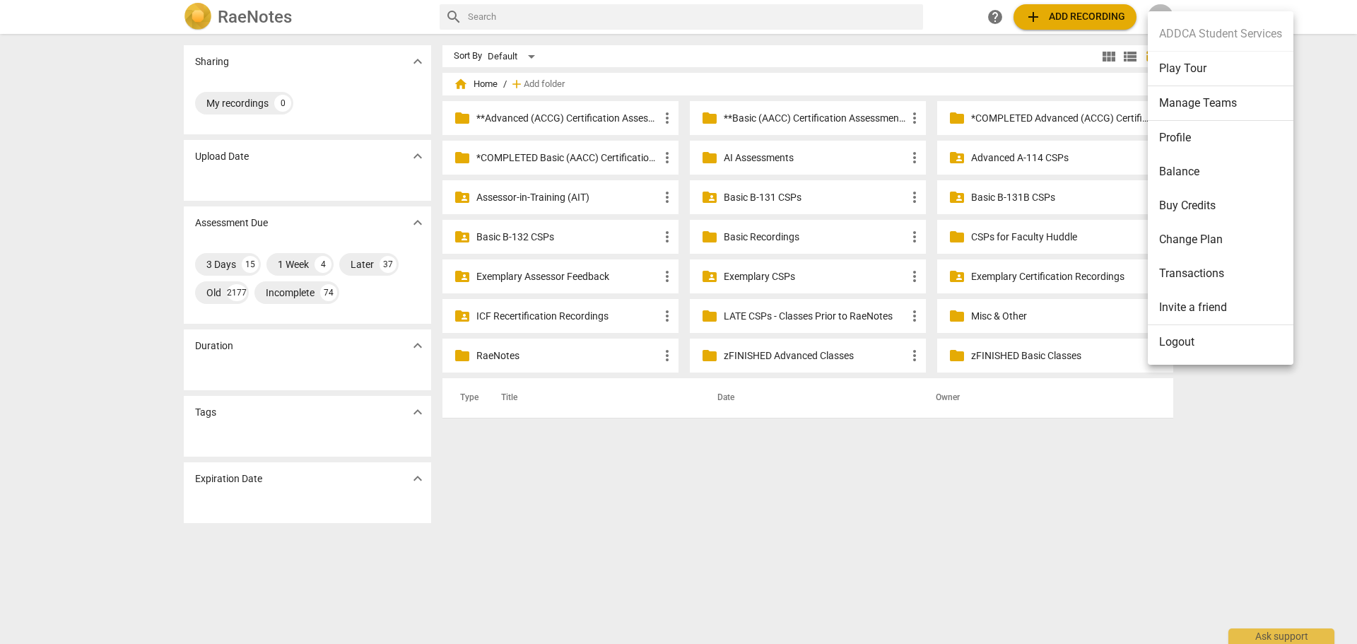
click at [1178, 96] on li "Manage Teams" at bounding box center [1220, 103] width 146 height 35
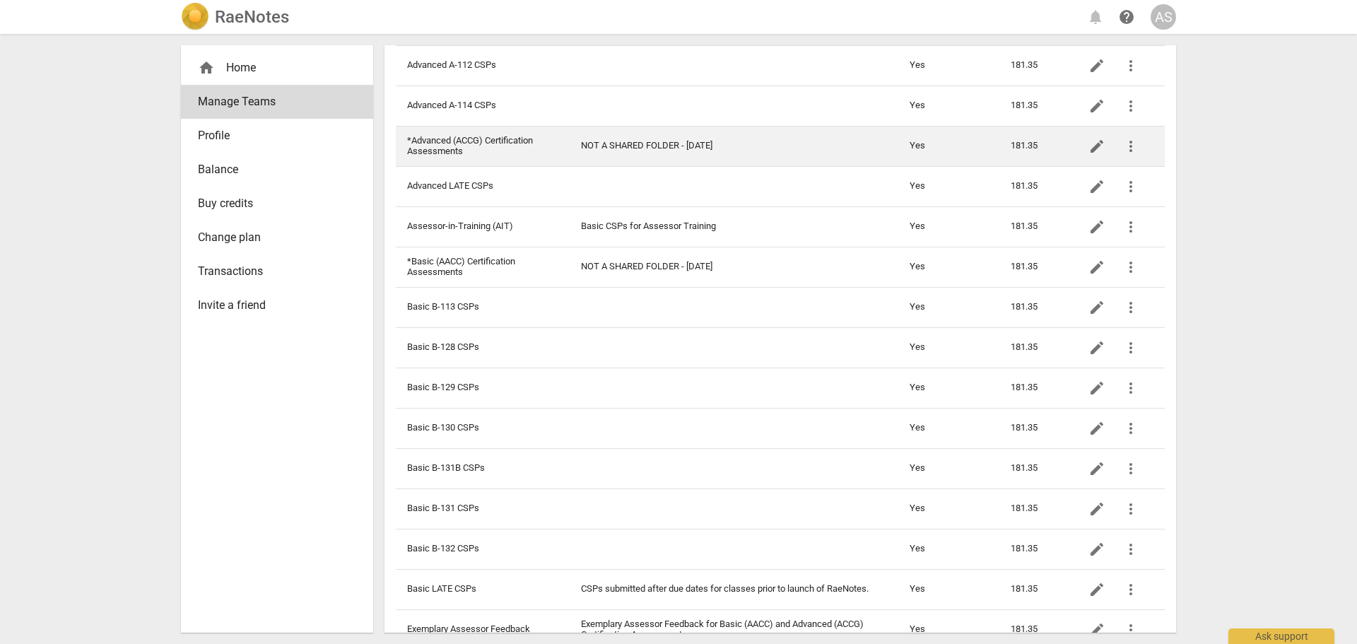
scroll to position [283, 0]
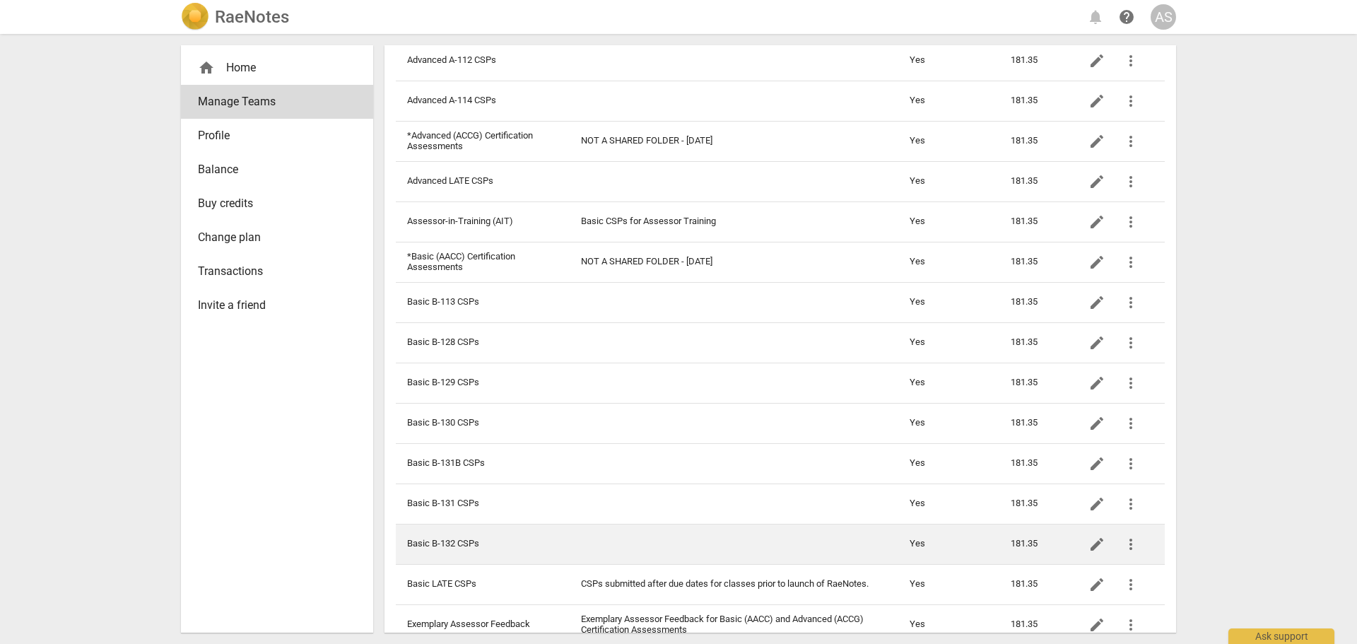
click at [584, 529] on td at bounding box center [734, 544] width 329 height 40
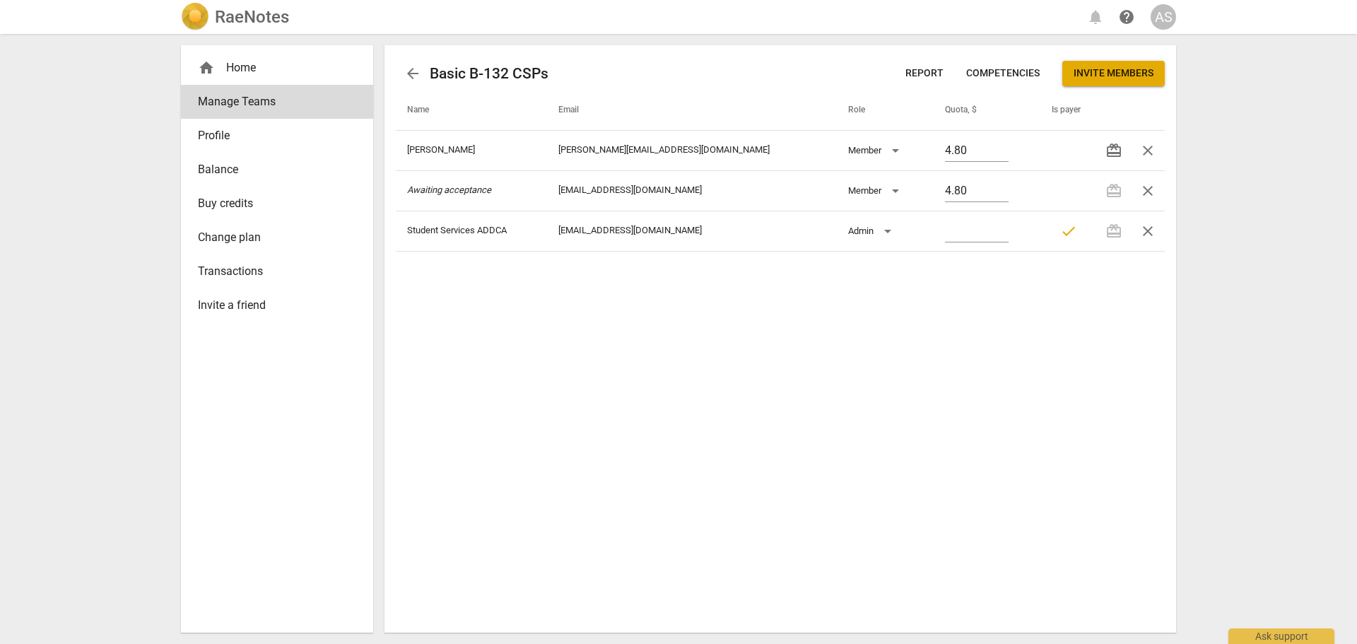
click at [265, 18] on h2 "RaeNotes" at bounding box center [252, 17] width 74 height 20
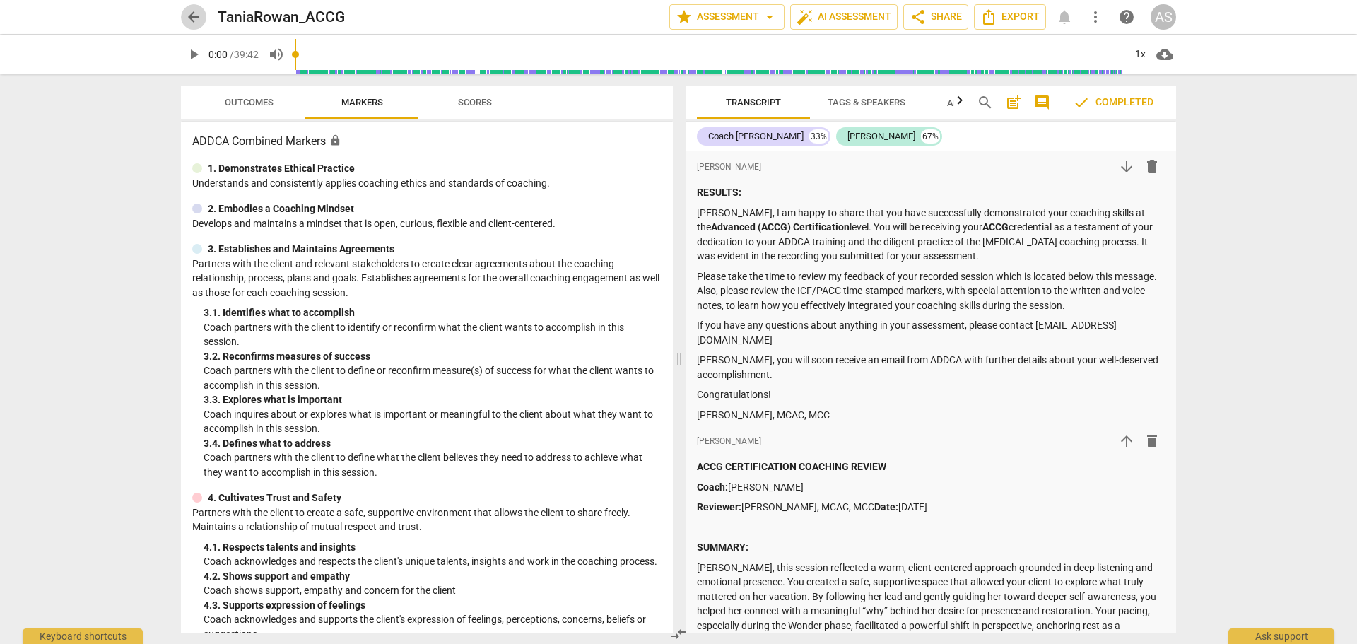
click at [201, 20] on span "arrow_back" at bounding box center [193, 16] width 17 height 17
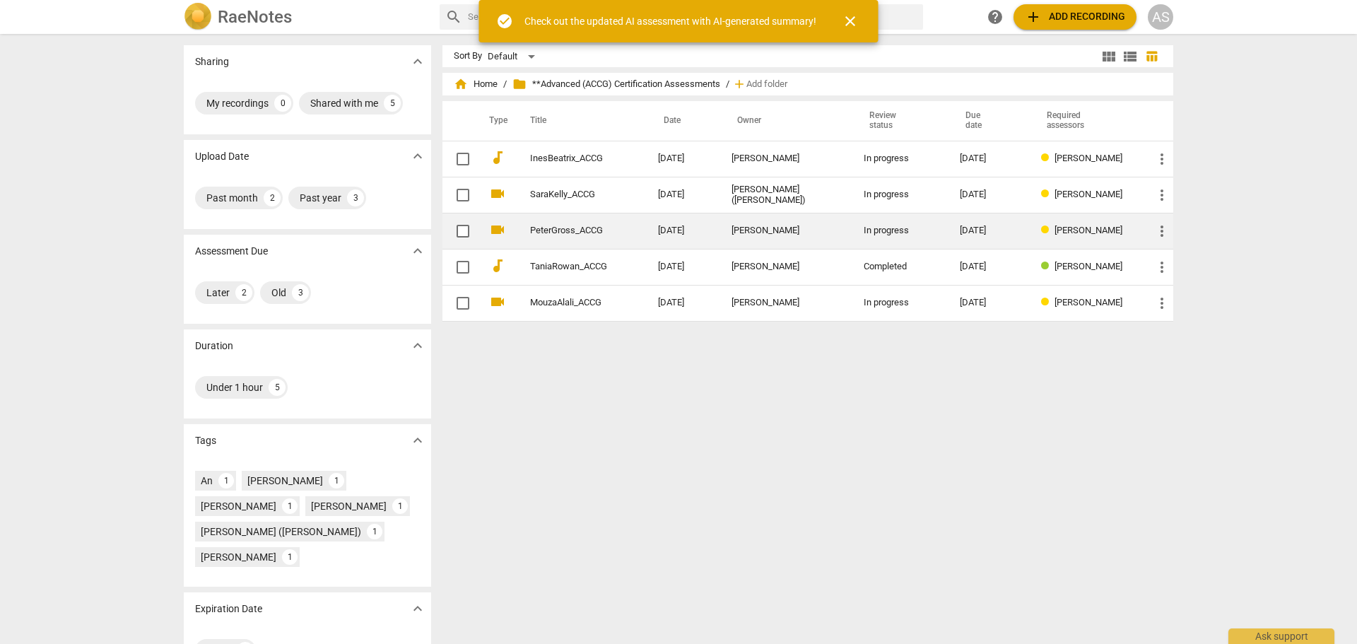
click at [608, 225] on td "PeterGross_ACCG" at bounding box center [580, 231] width 134 height 36
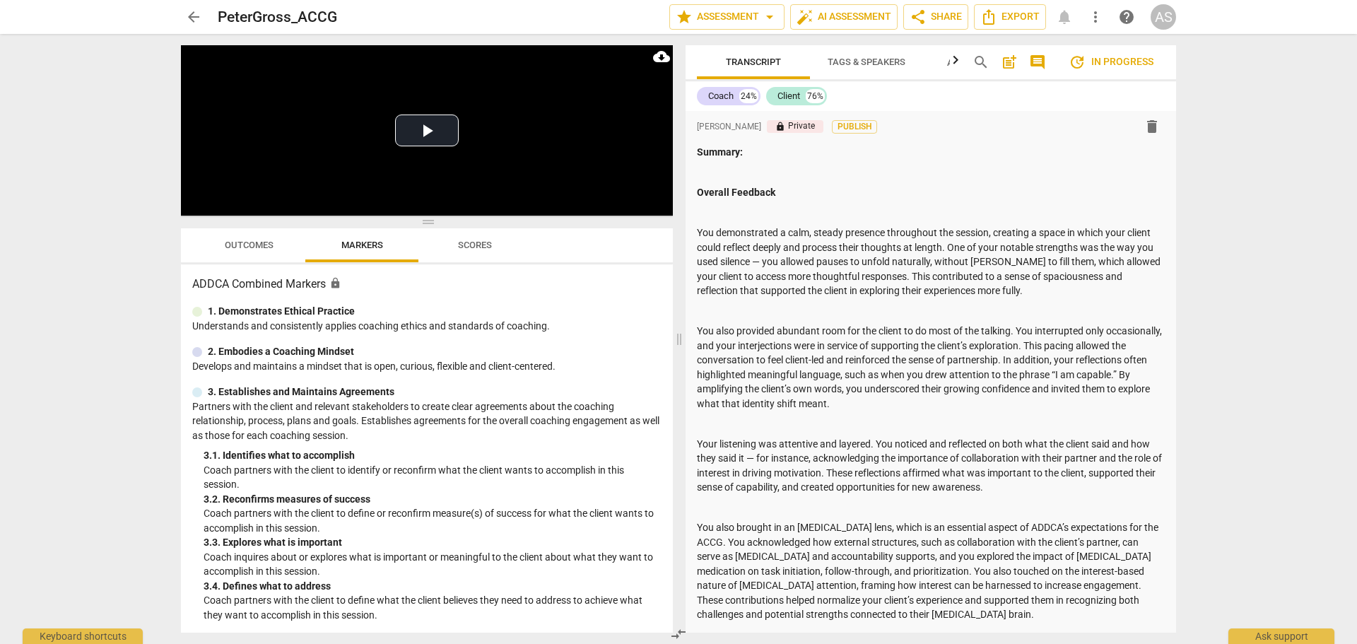
click at [187, 11] on span "arrow_back" at bounding box center [193, 16] width 17 height 17
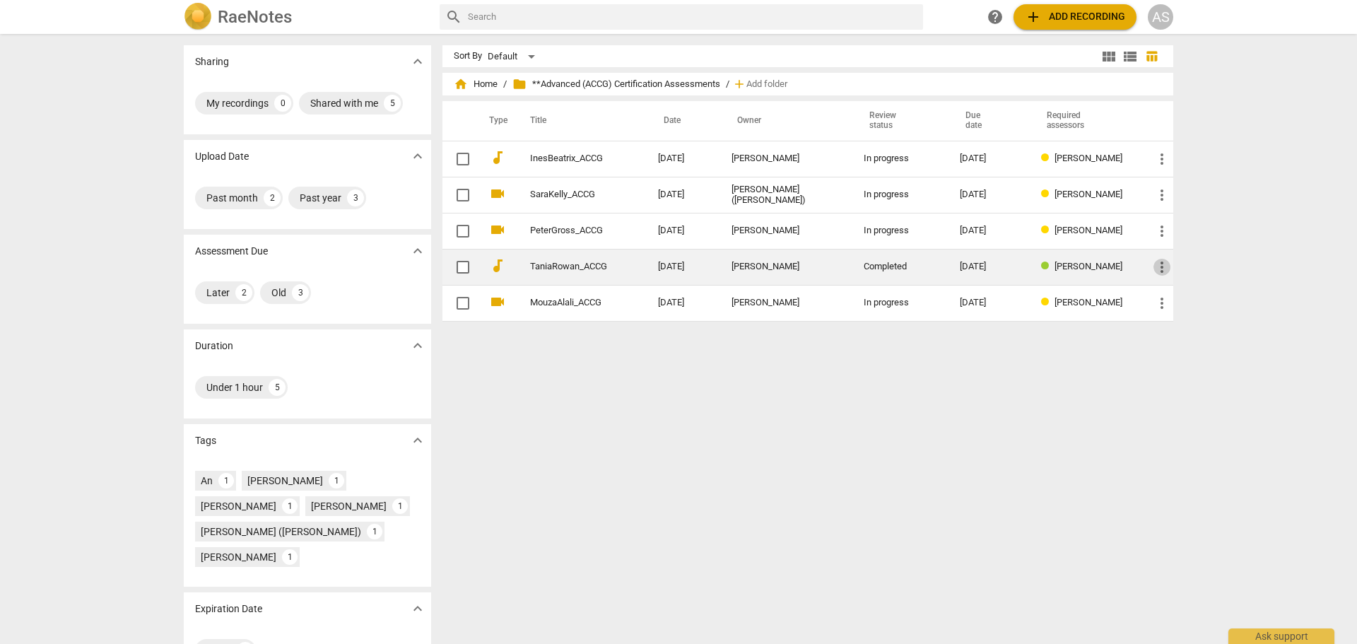
click at [1158, 266] on span "more_vert" at bounding box center [1161, 267] width 17 height 17
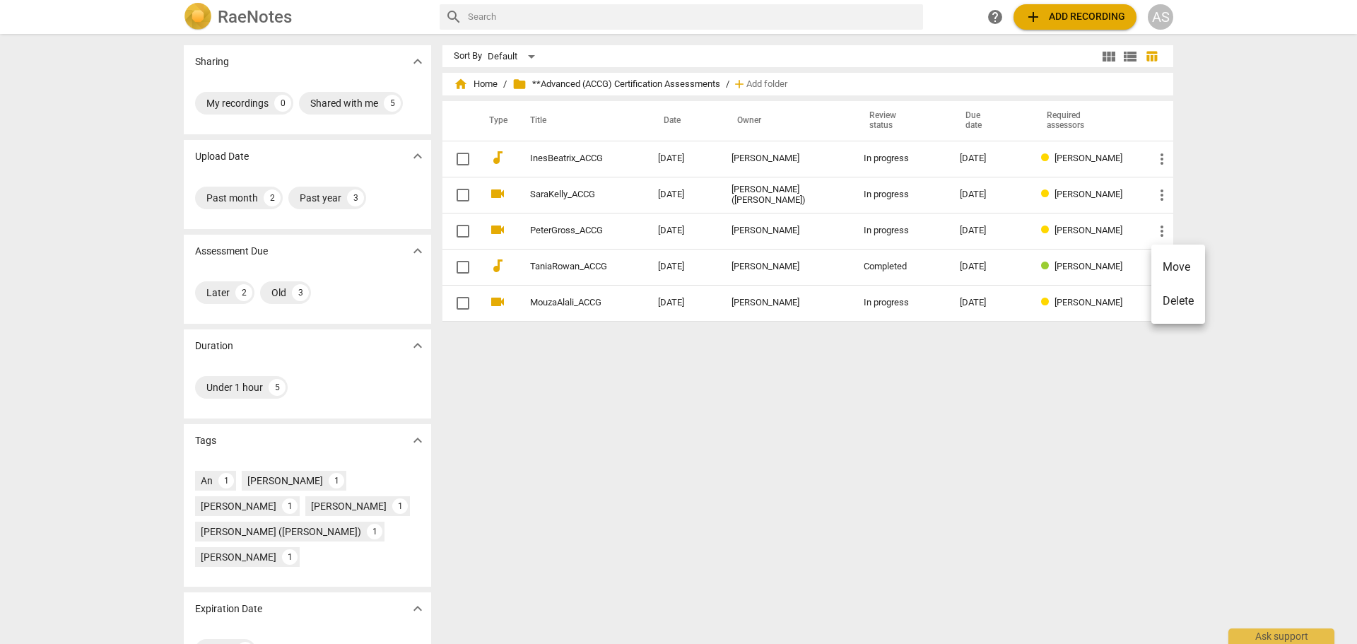
click at [1173, 266] on li "Move" at bounding box center [1178, 267] width 54 height 34
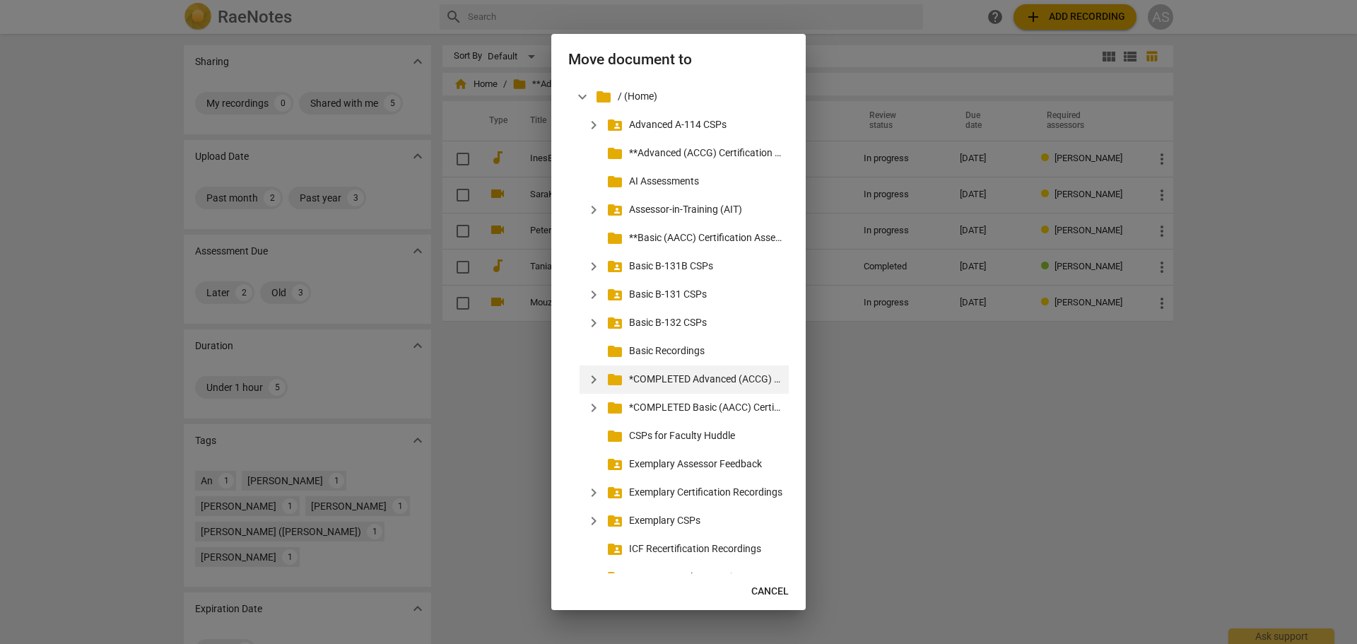
click at [699, 379] on p "*COMPLETED Advanced (ACCG) Certification Assessments" at bounding box center [706, 379] width 154 height 15
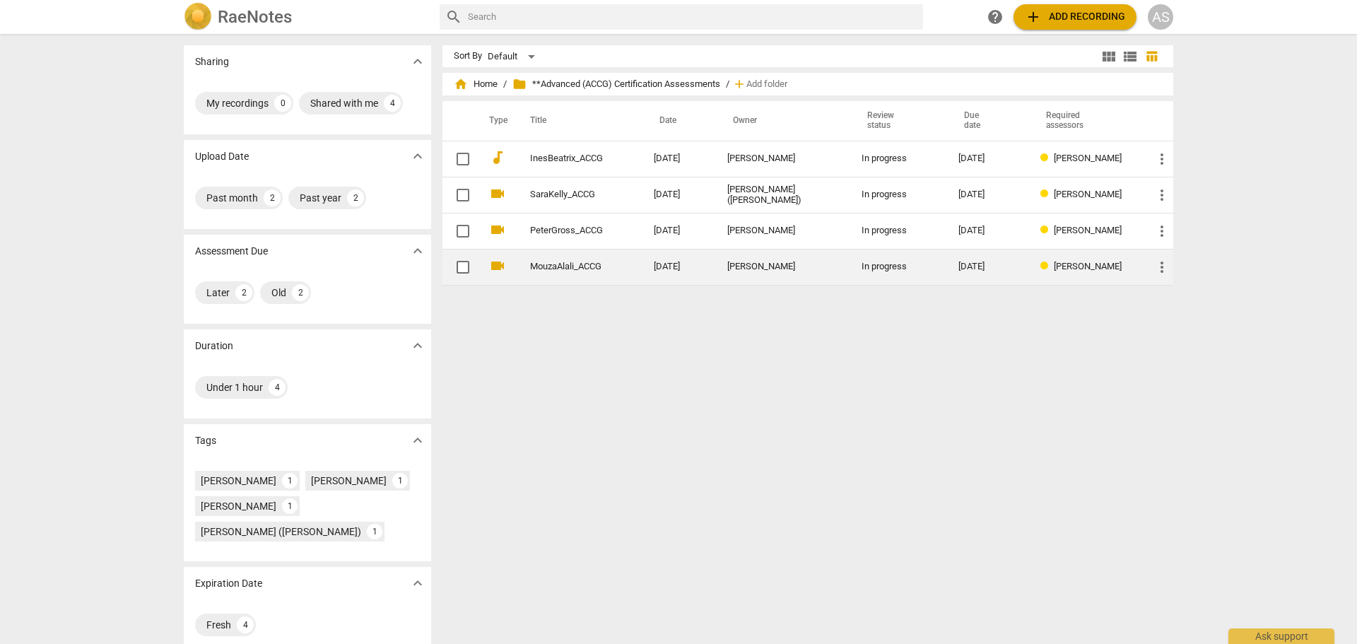
click at [638, 264] on td "MouzaAlali_ACCG" at bounding box center [577, 267] width 129 height 36
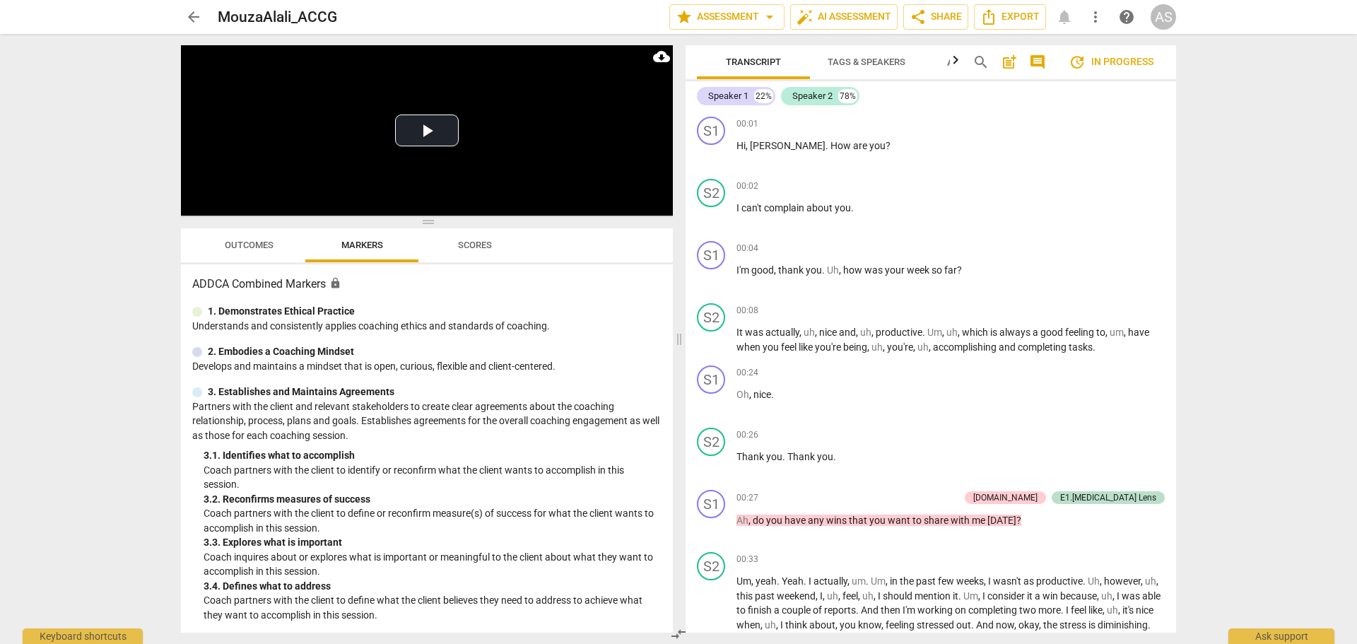
click at [261, 234] on button "Outcomes" at bounding box center [248, 245] width 113 height 34
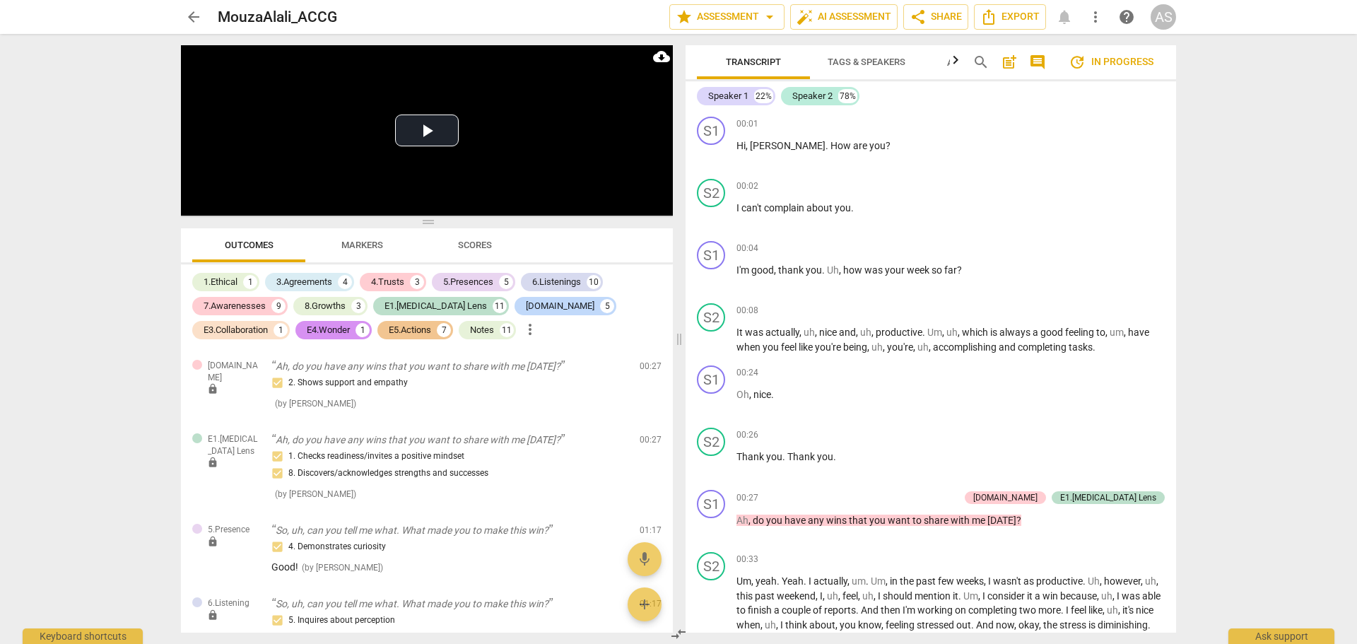
click at [191, 19] on span "arrow_back" at bounding box center [193, 16] width 17 height 17
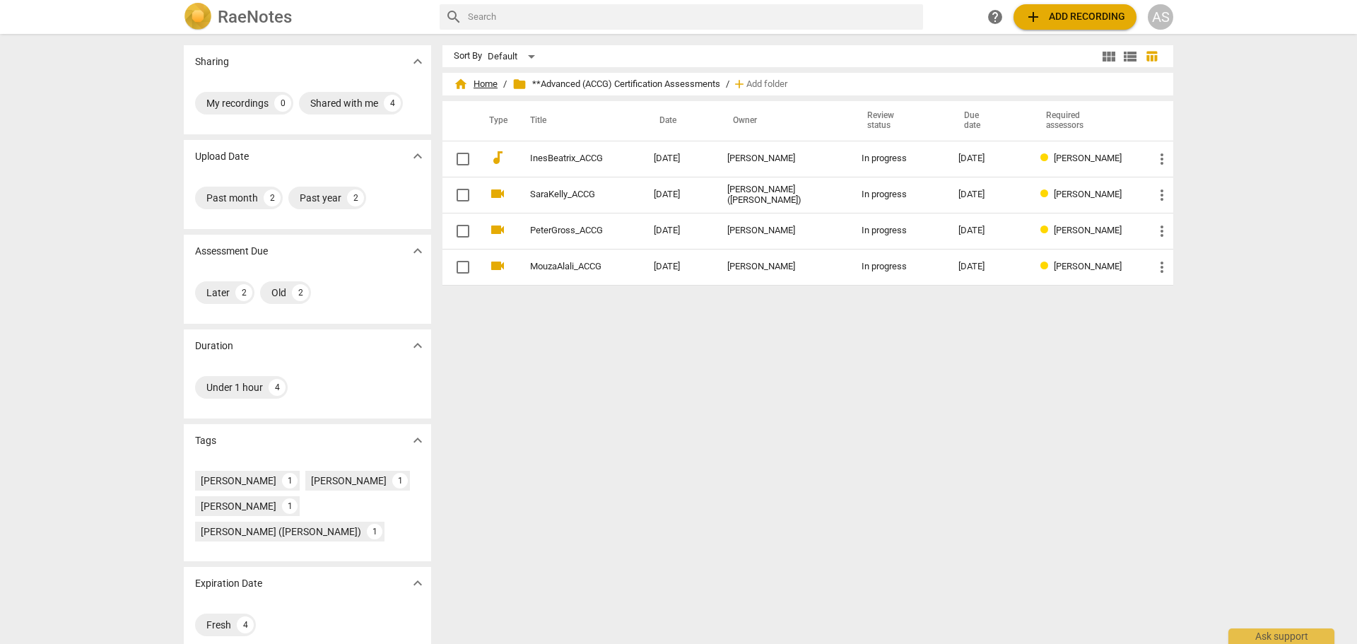
click at [472, 77] on span "home Home" at bounding box center [476, 84] width 44 height 14
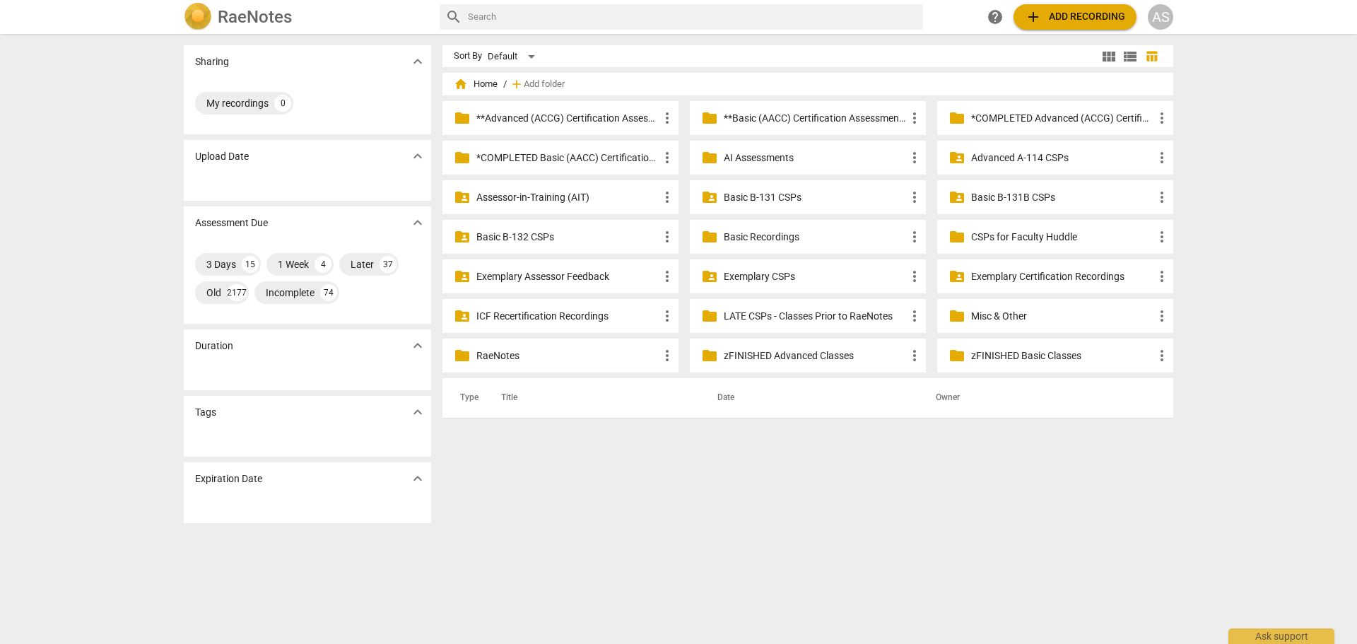
click at [749, 117] on p "**Basic (AACC) Certification Assessments" at bounding box center [815, 118] width 182 height 15
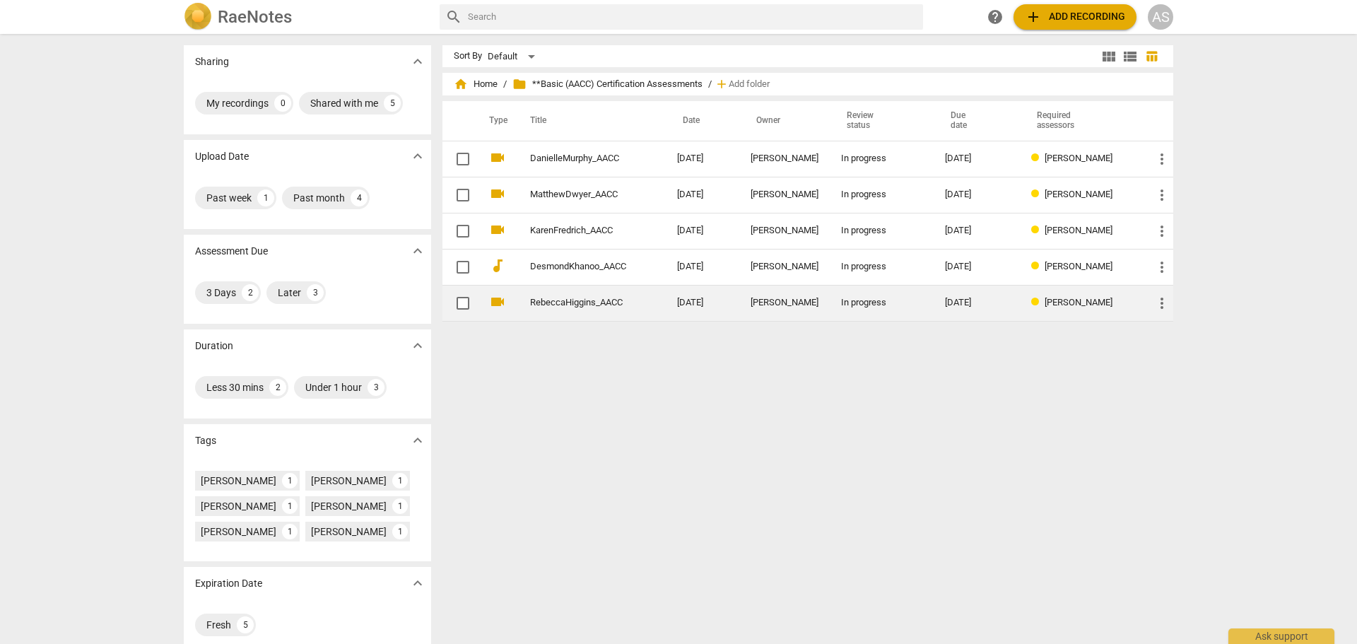
click at [805, 300] on div "Rebecca Higgins" at bounding box center [784, 302] width 68 height 11
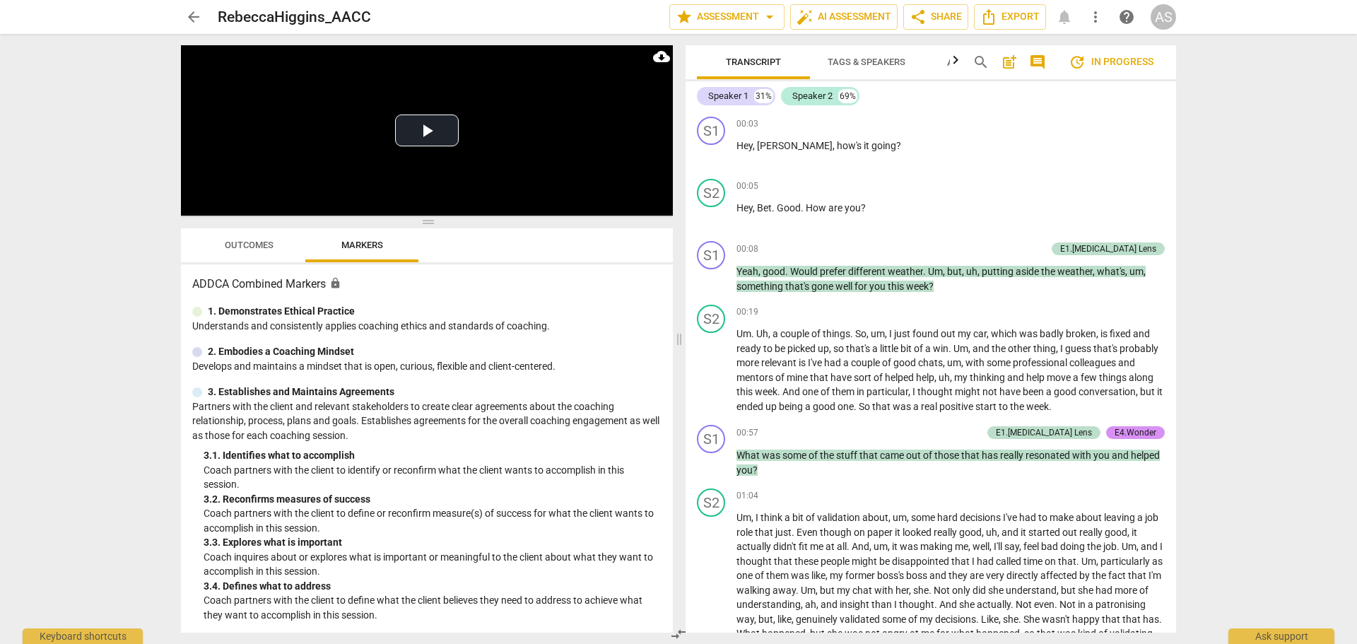
click at [273, 246] on span "Outcomes" at bounding box center [249, 245] width 49 height 11
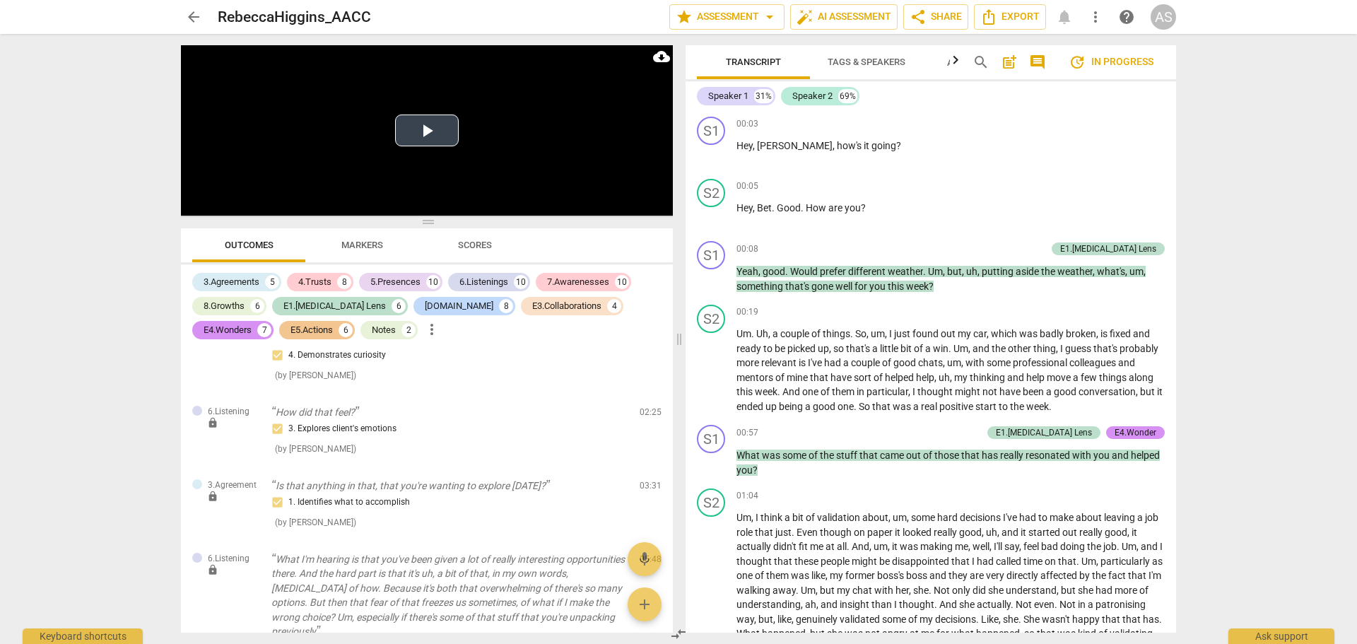
scroll to position [565, 0]
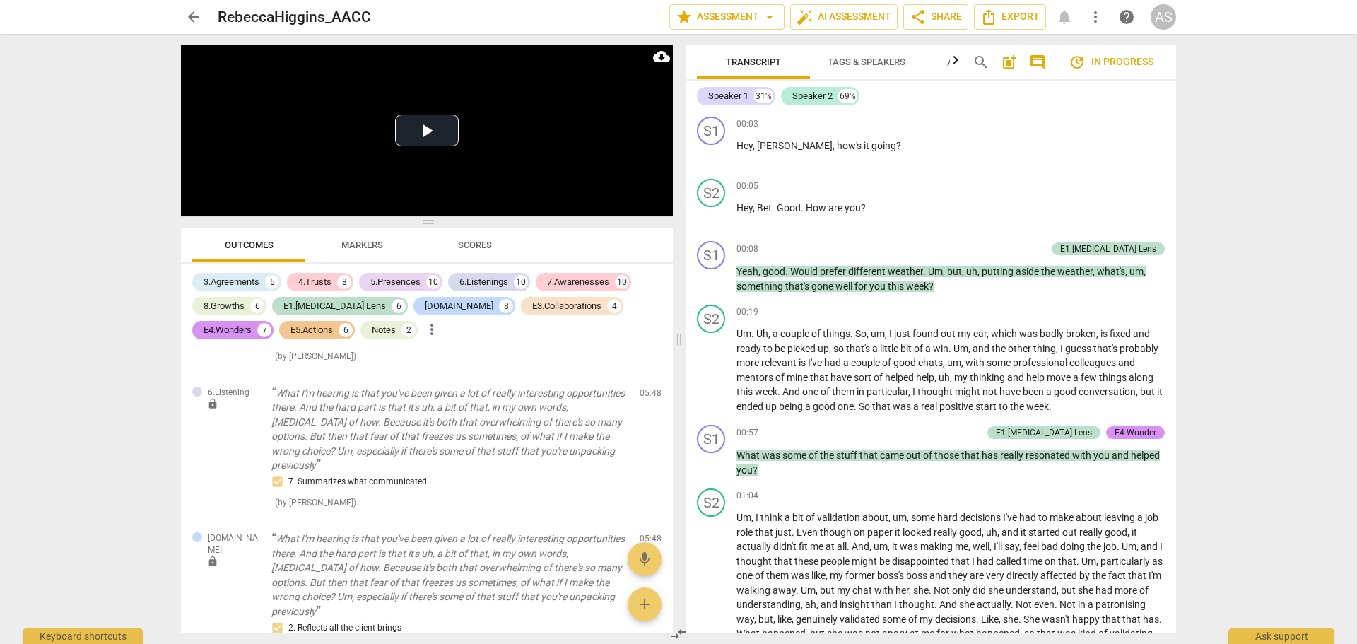
click at [194, 19] on span "arrow_back" at bounding box center [193, 16] width 17 height 17
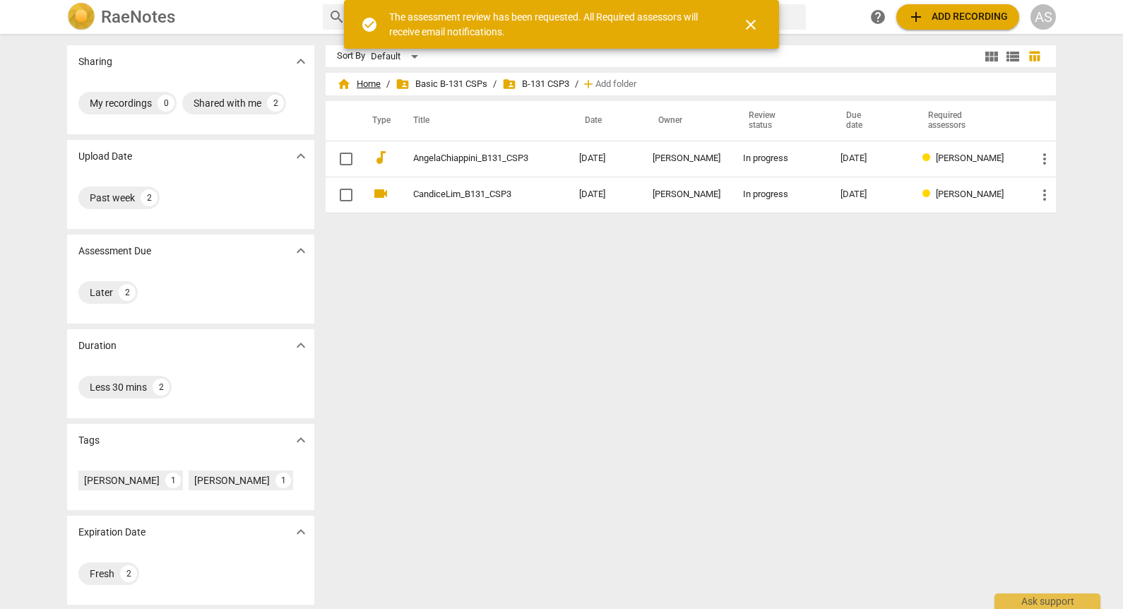
drag, startPoint x: 366, startPoint y: 85, endPoint x: 355, endPoint y: 88, distance: 11.2
click at [366, 85] on span "home Home" at bounding box center [359, 84] width 44 height 14
